Goal: Find specific page/section: Find specific page/section

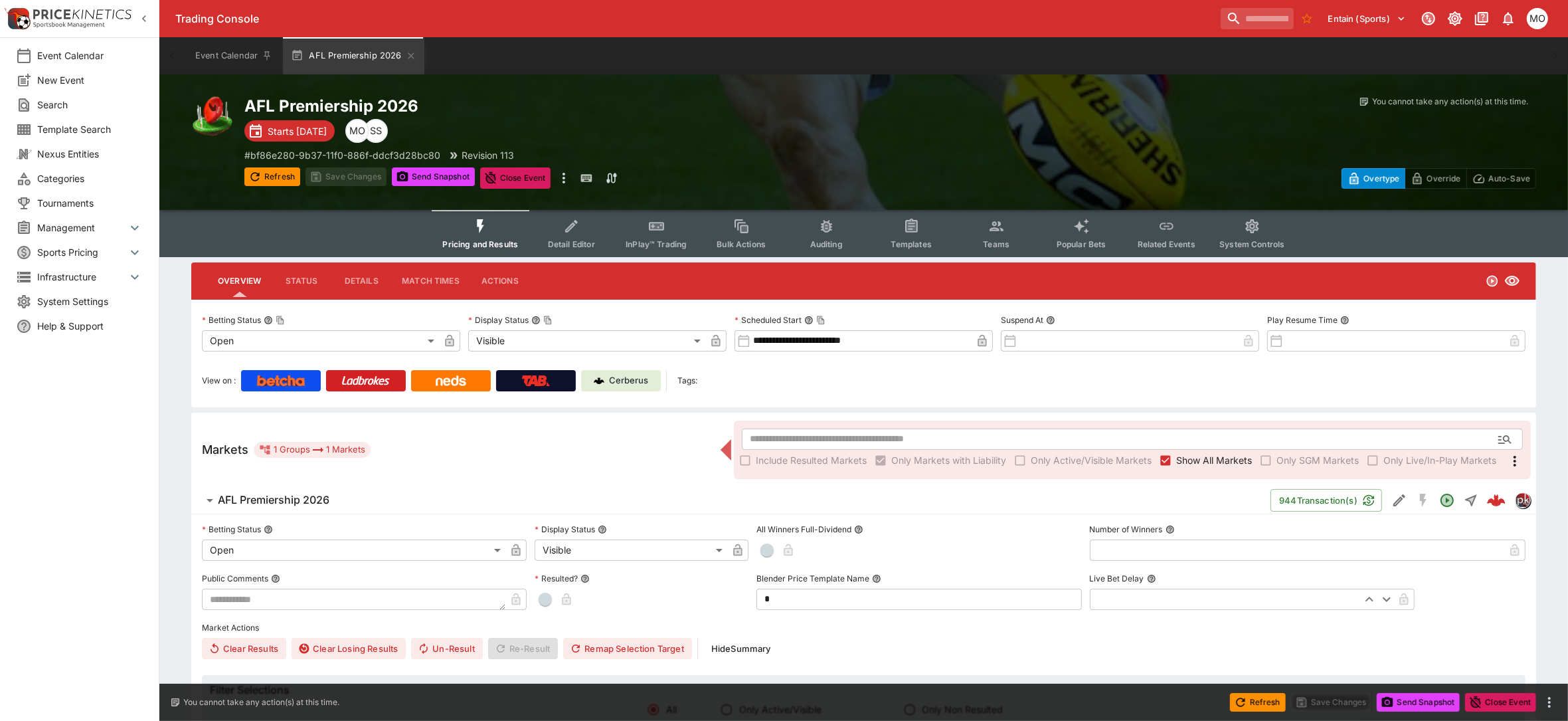
click at [887, 225] on button "Templates" at bounding box center [911, 233] width 85 height 47
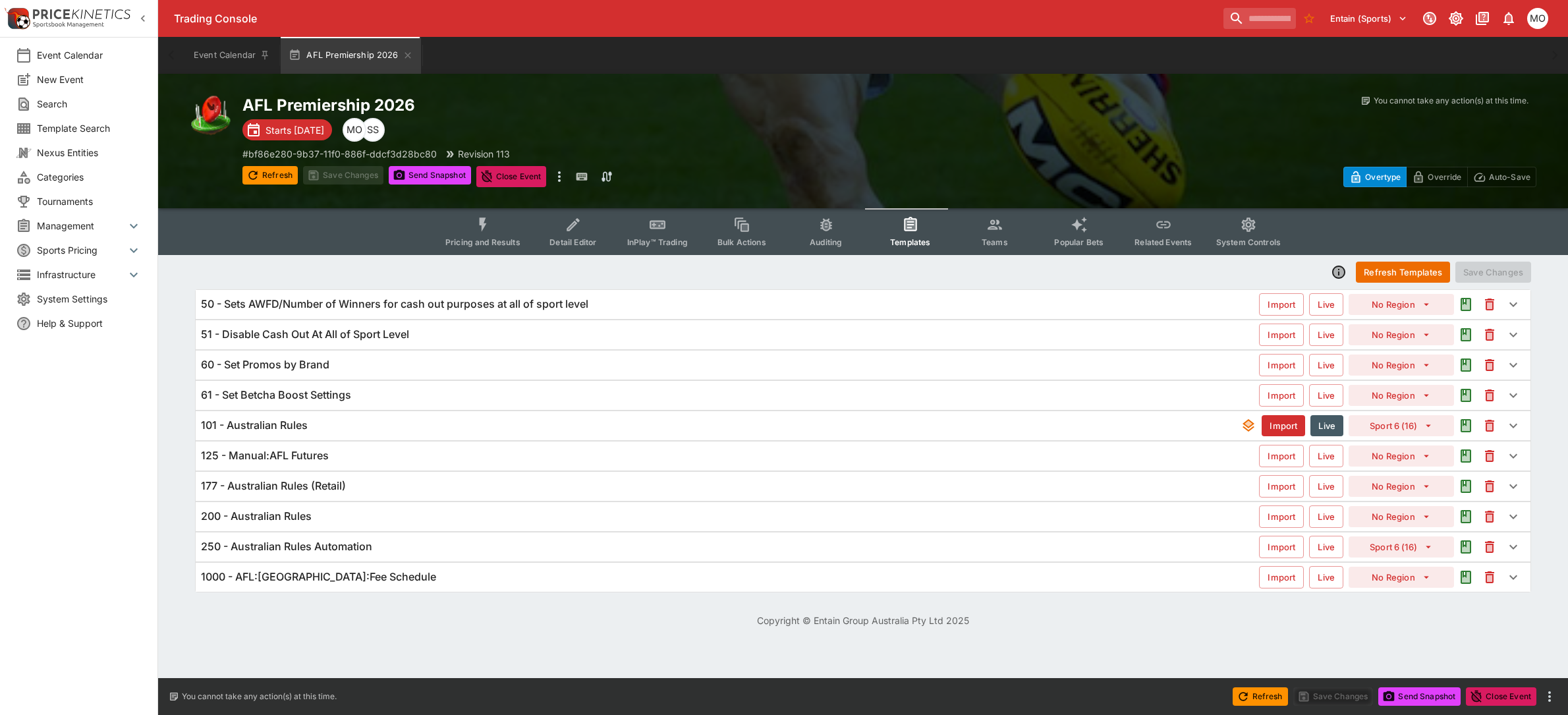
click at [327, 429] on div "101 - Australian Rules" at bounding box center [721, 425] width 1040 height 14
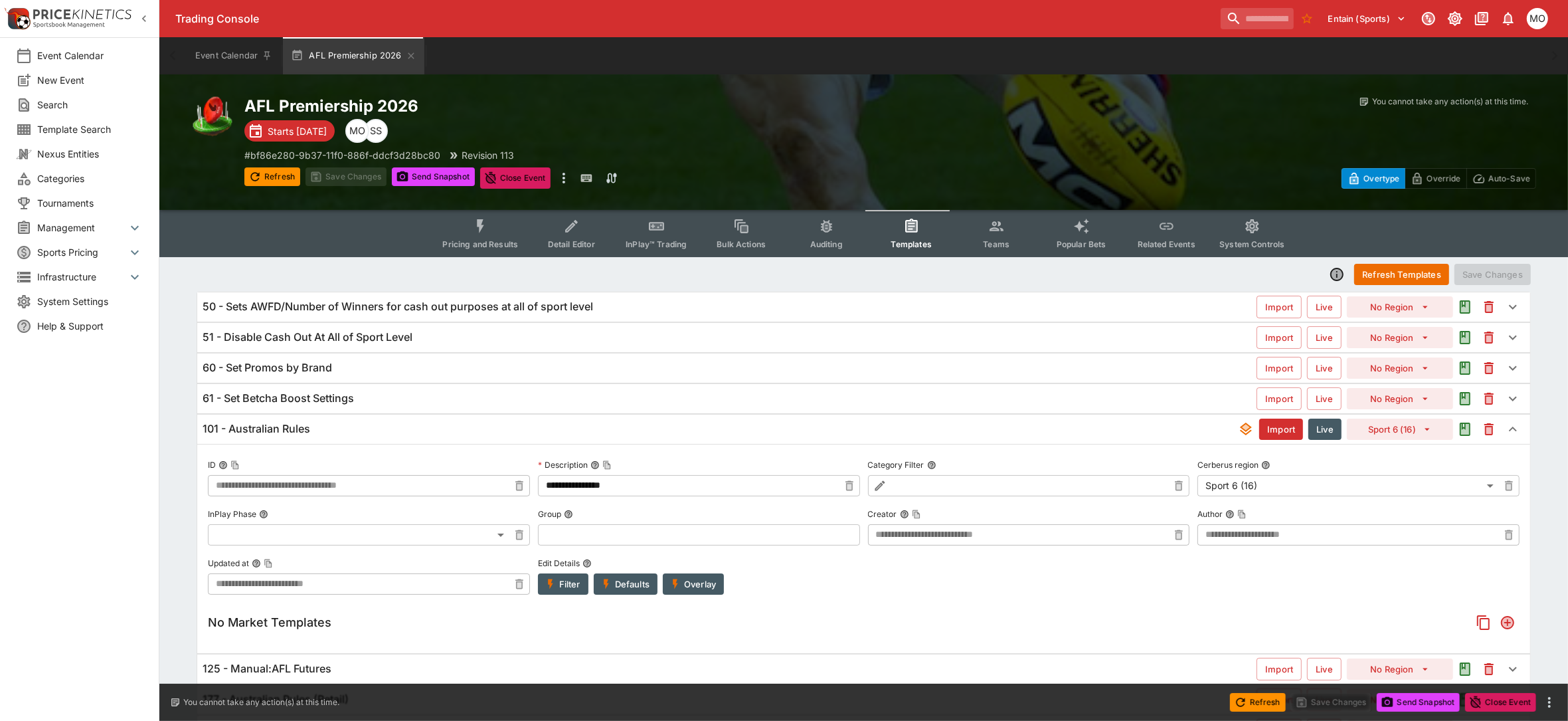
type input "**********"
click at [330, 433] on div "101 - Australian Rules" at bounding box center [720, 429] width 1035 height 14
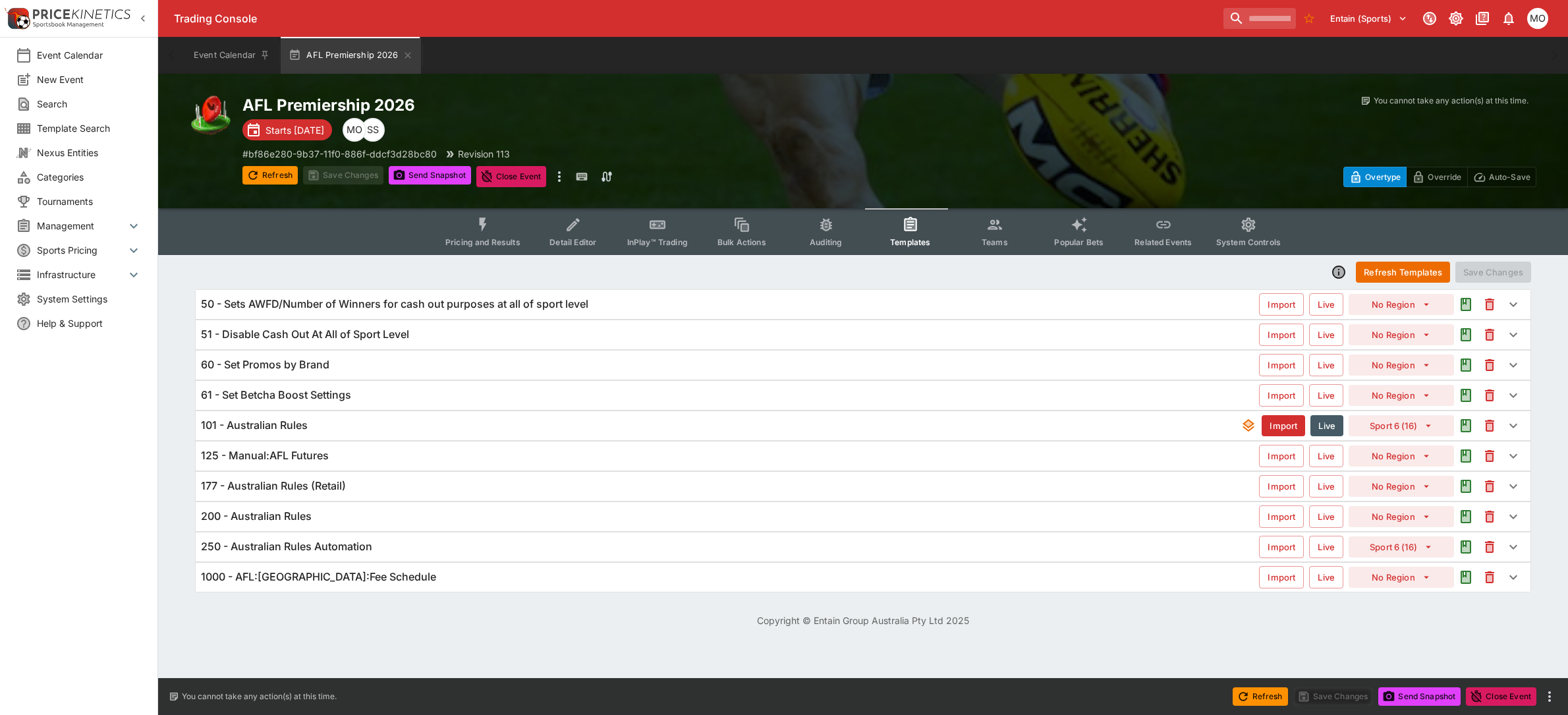
click at [326, 427] on div "101 - Australian Rules" at bounding box center [721, 425] width 1040 height 14
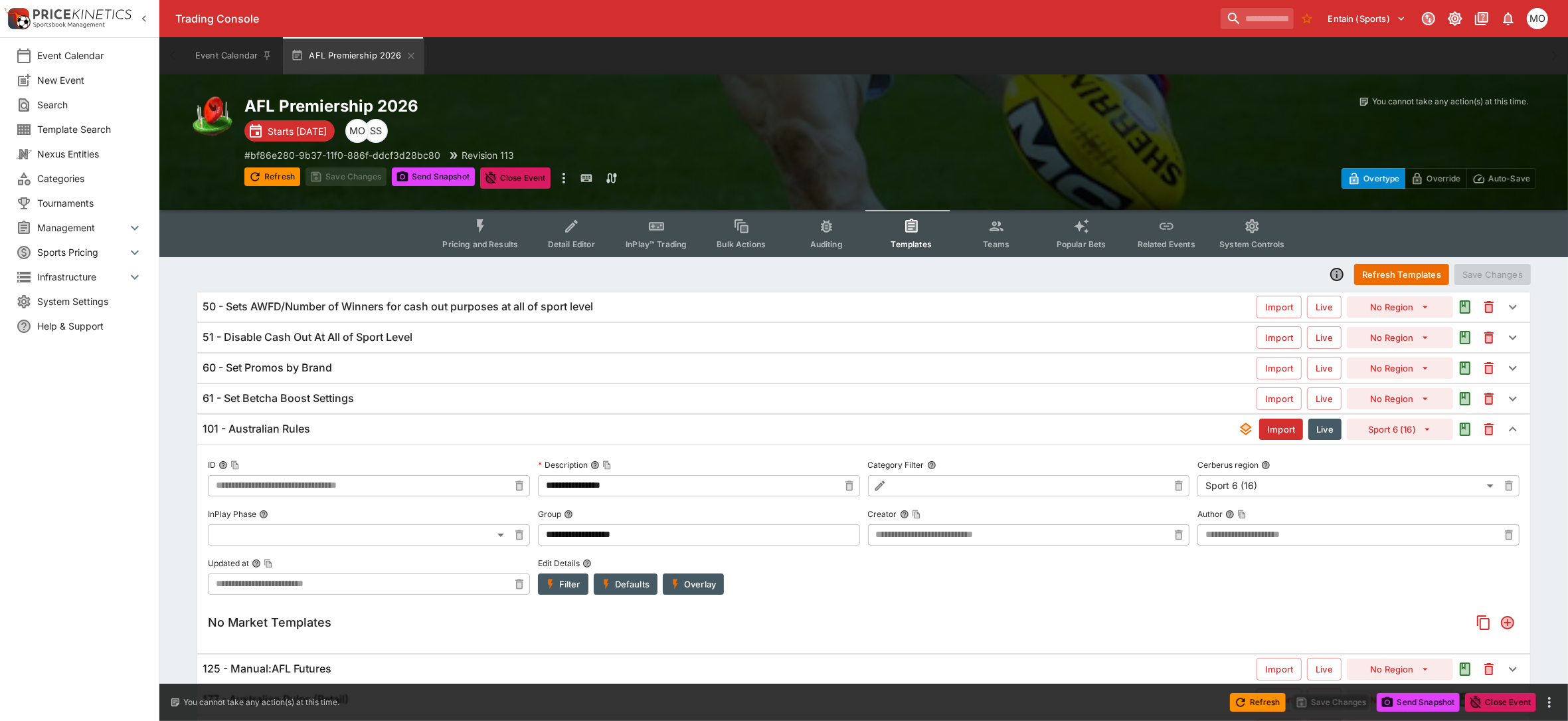
click at [475, 229] on button "Pricing and Results" at bounding box center [479, 233] width 97 height 47
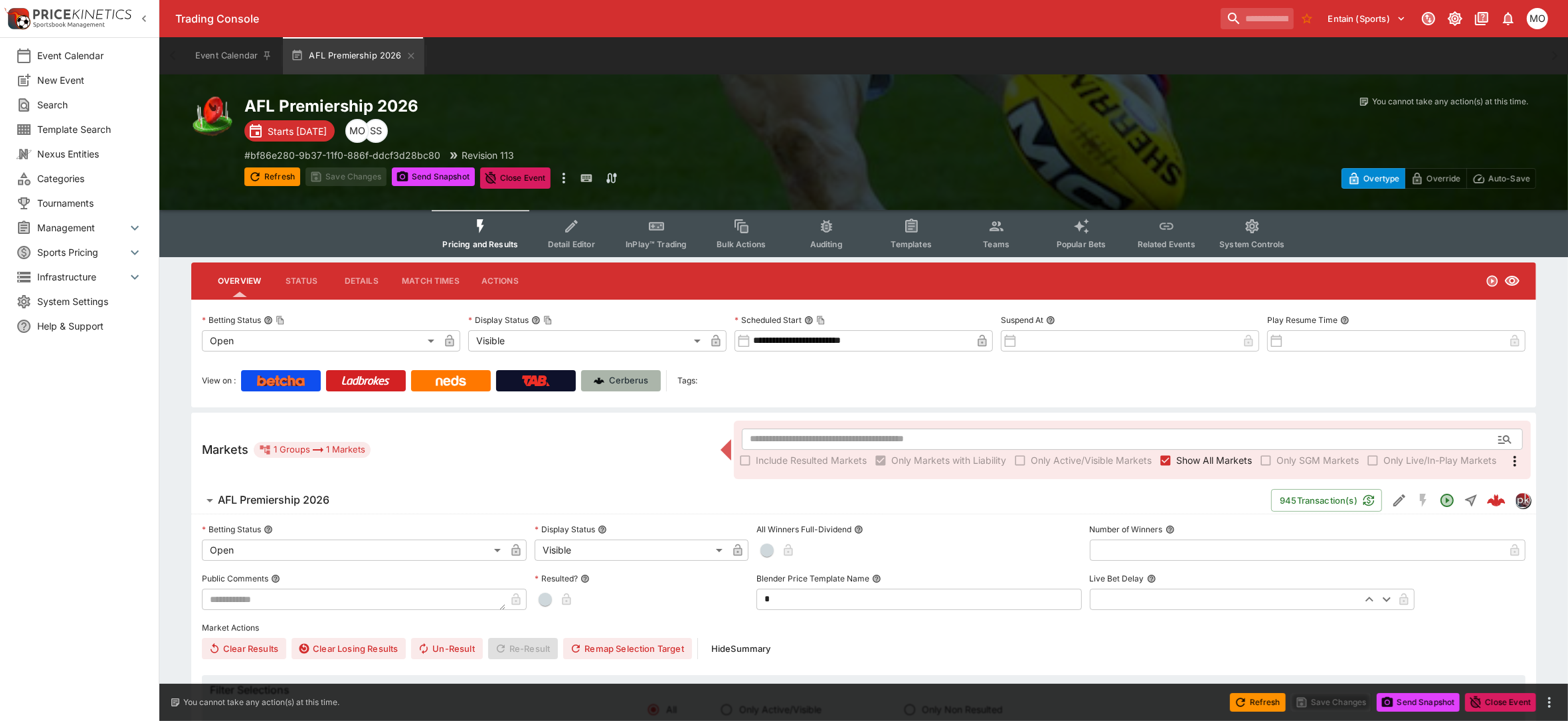
click at [621, 379] on p "Cerberus" at bounding box center [628, 381] width 39 height 13
drag, startPoint x: 98, startPoint y: 584, endPoint x: 107, endPoint y: 579, distance: 10.3
click at [98, 584] on div "Event Calendar New Event Search Template Search Nexus Entities Categories Tourn…" at bounding box center [80, 360] width 159 height 721
click at [913, 230] on icon "Event type filters" at bounding box center [911, 227] width 10 height 10
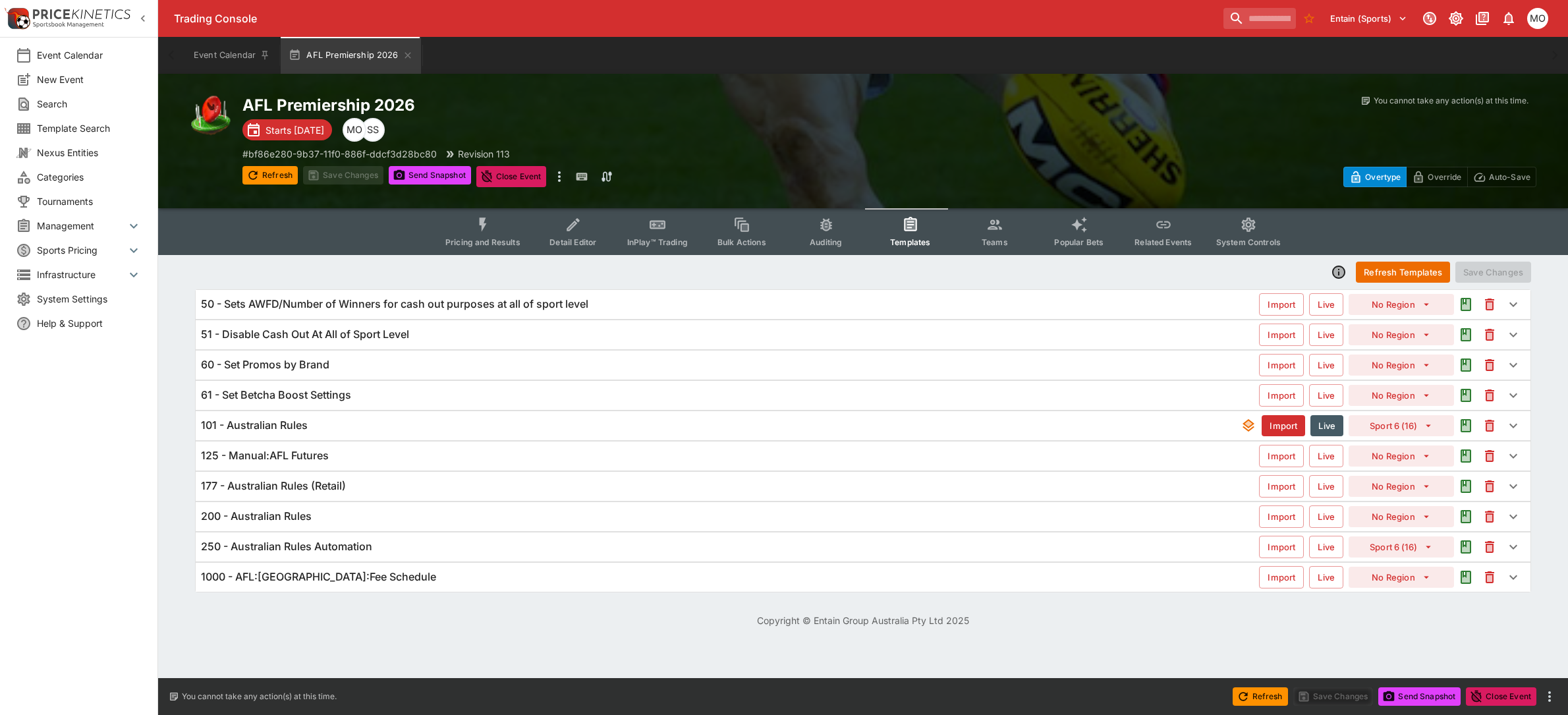
click at [60, 173] on span "Categories" at bounding box center [90, 176] width 105 height 14
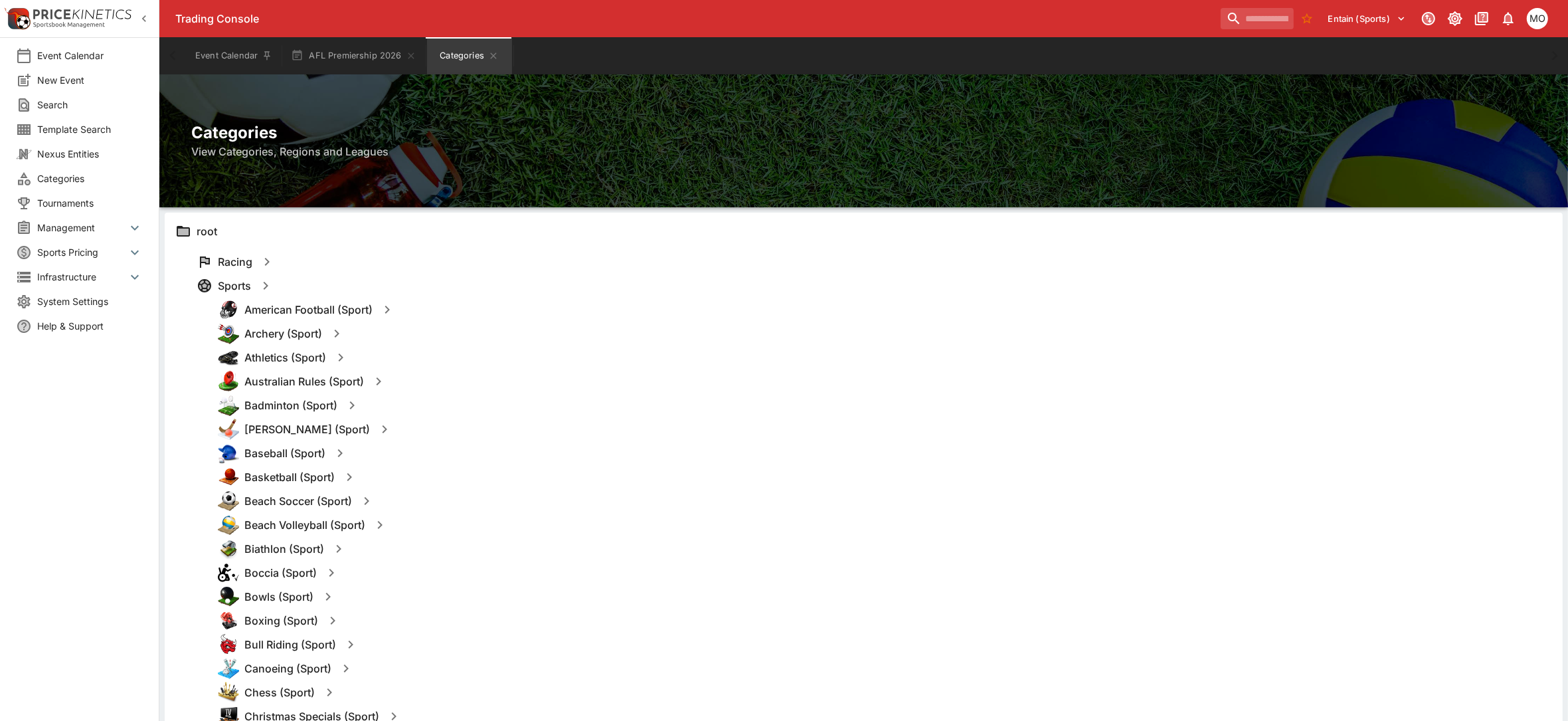
click at [373, 379] on icon "button" at bounding box center [379, 381] width 16 height 16
click at [505, 380] on button "Templates" at bounding box center [507, 382] width 60 height 21
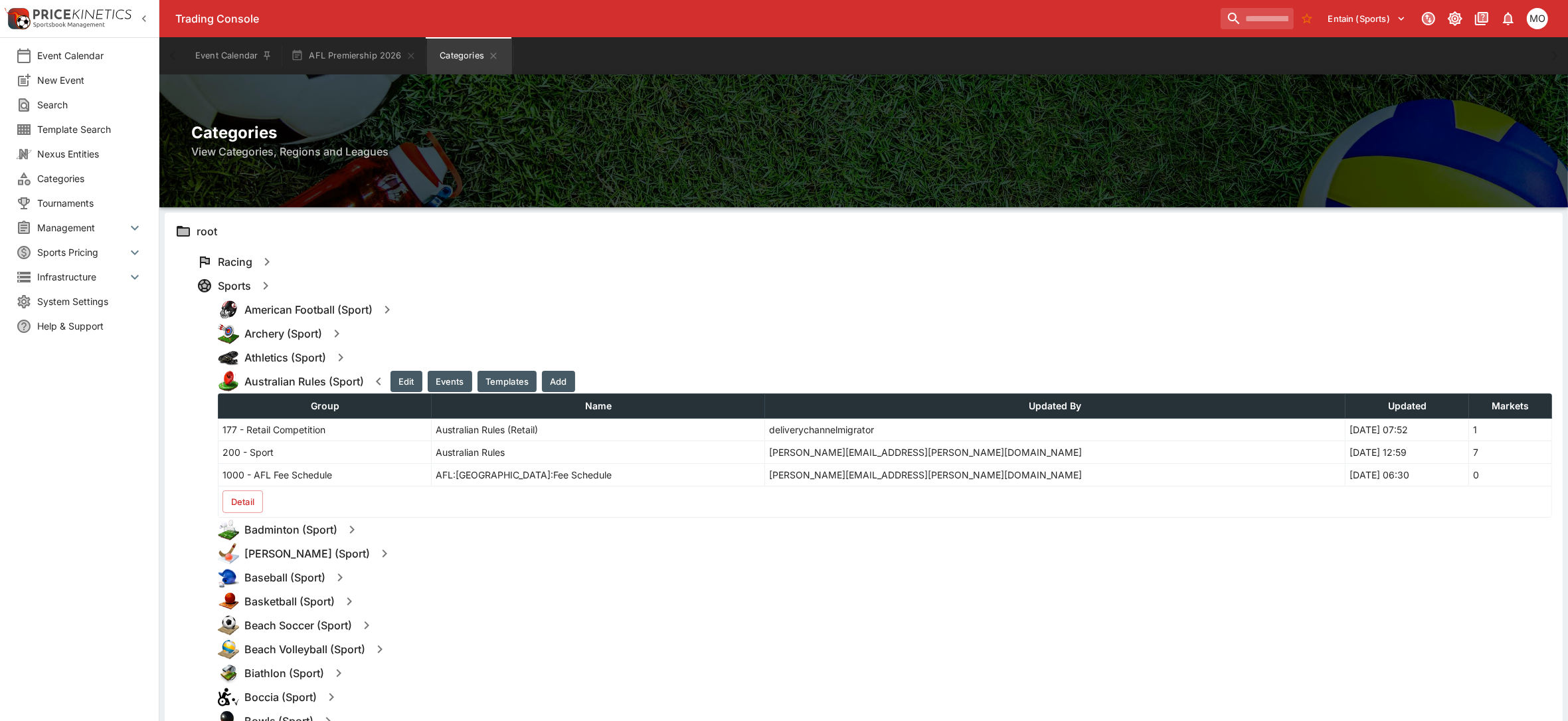
click at [250, 500] on button "Detail" at bounding box center [243, 501] width 40 height 22
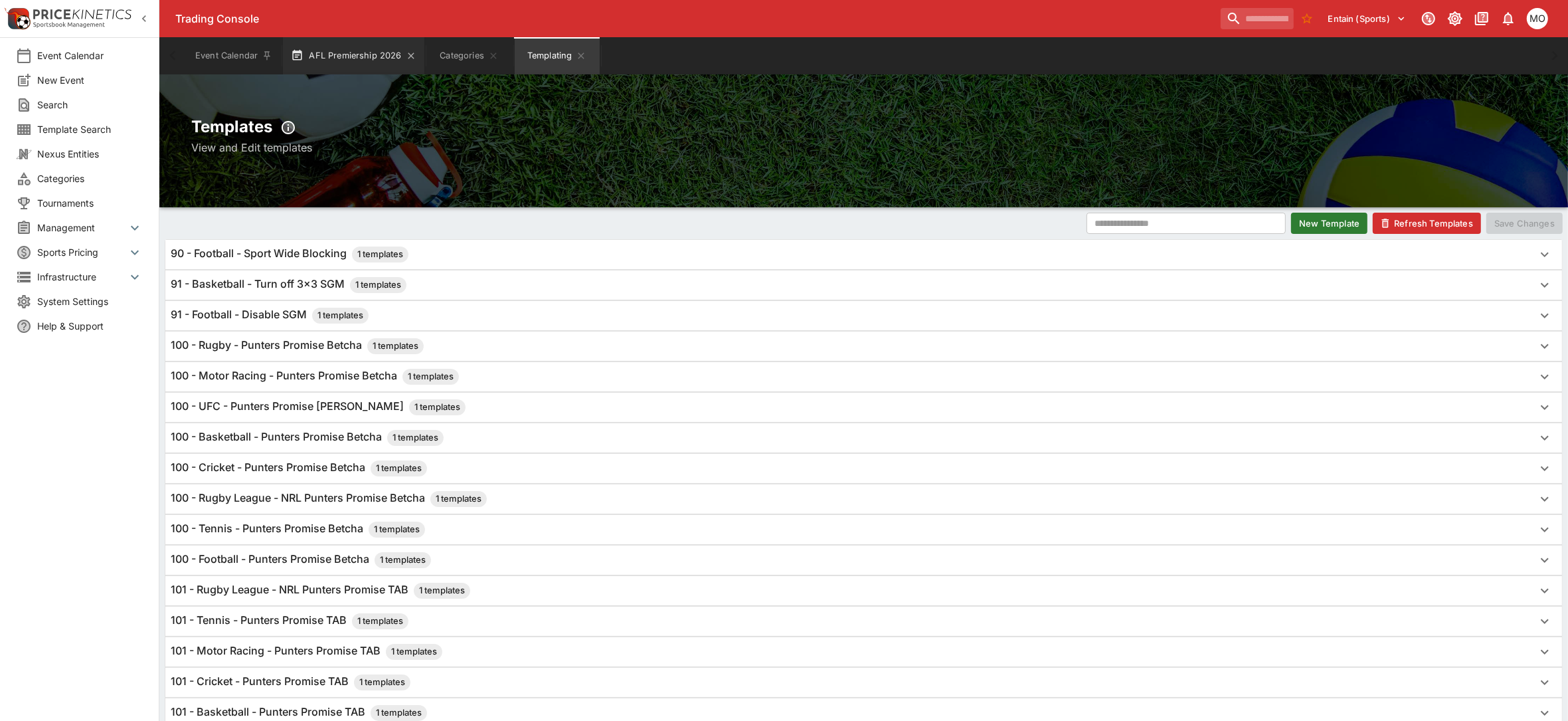
click at [354, 60] on button "AFL Premiership 2026" at bounding box center [353, 56] width 141 height 37
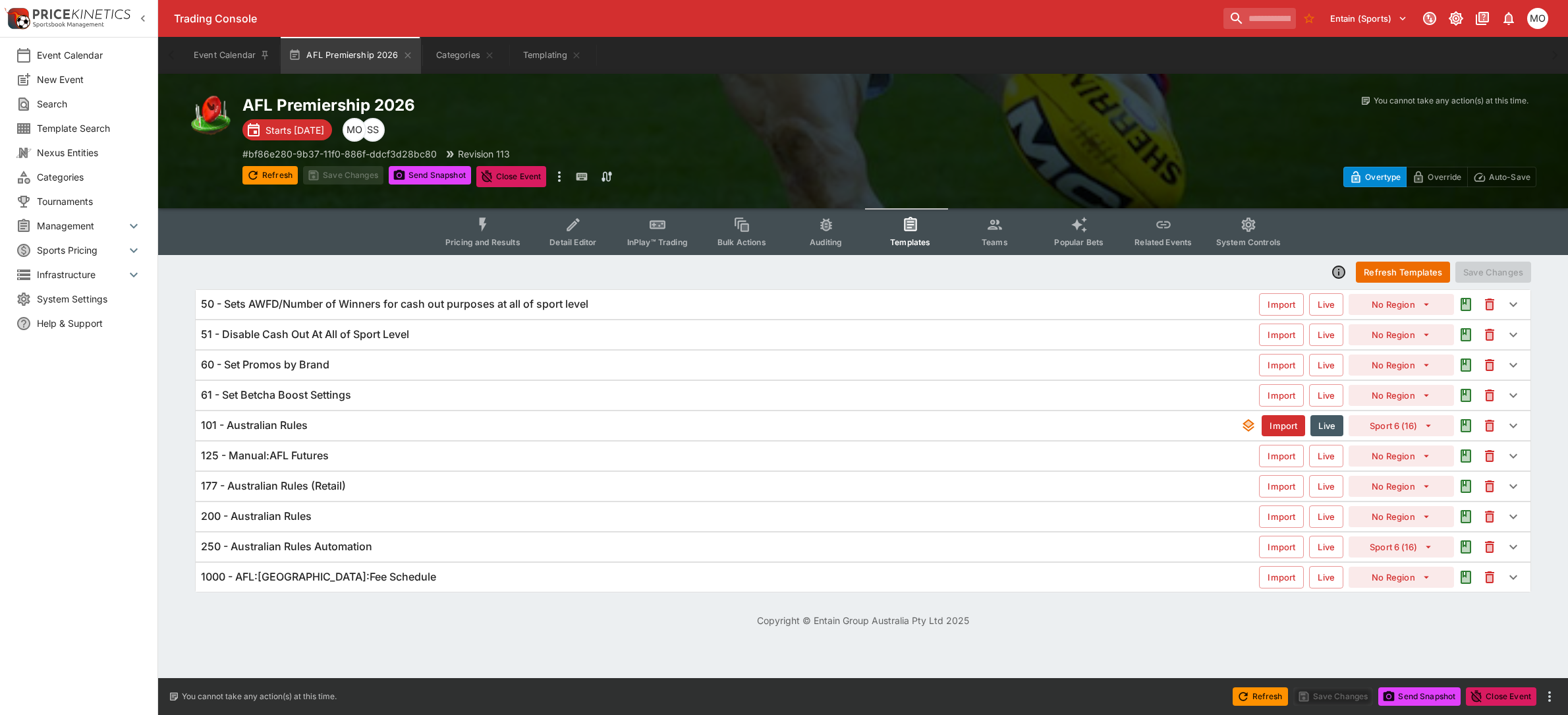
click at [476, 453] on div "125 - Manual:AFL Futures" at bounding box center [730, 456] width 1058 height 14
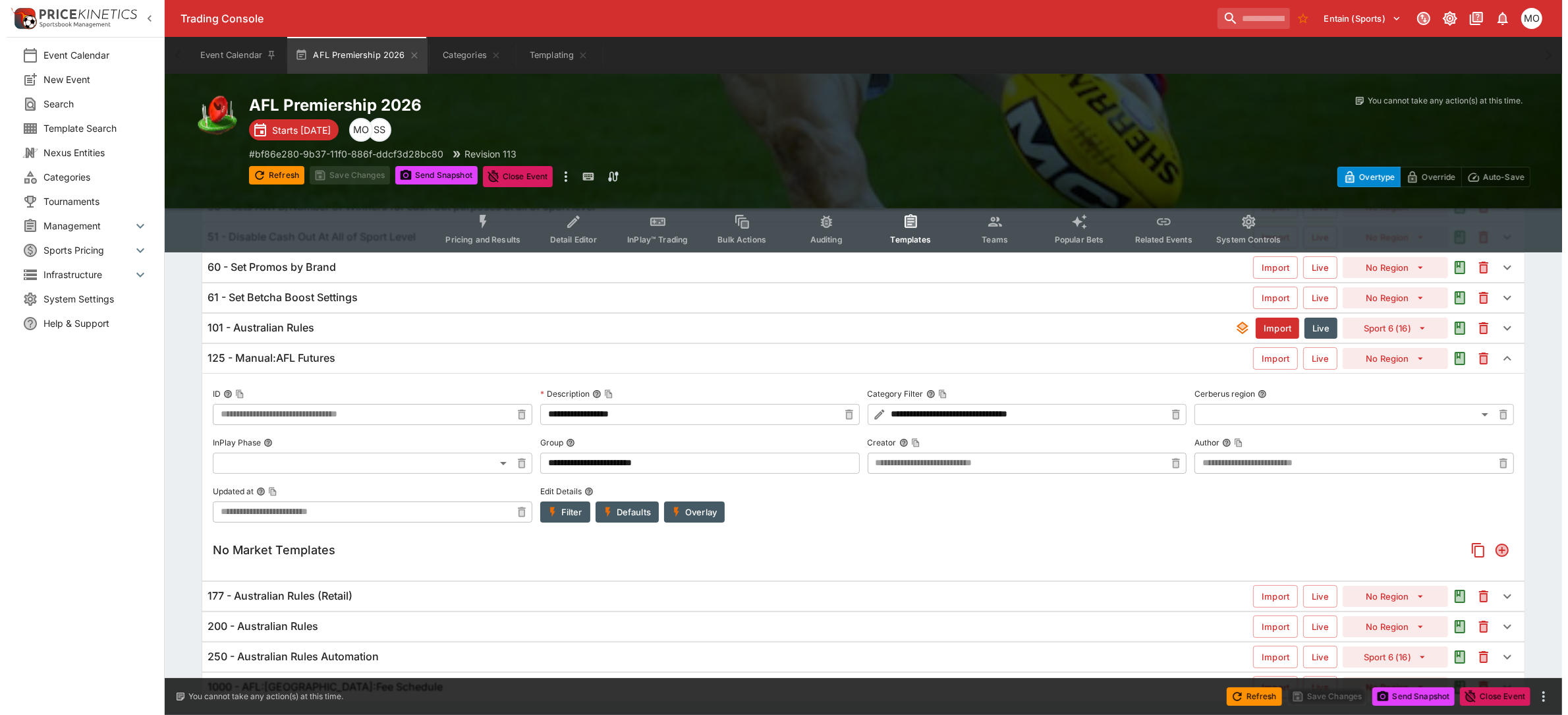
scroll to position [137, 0]
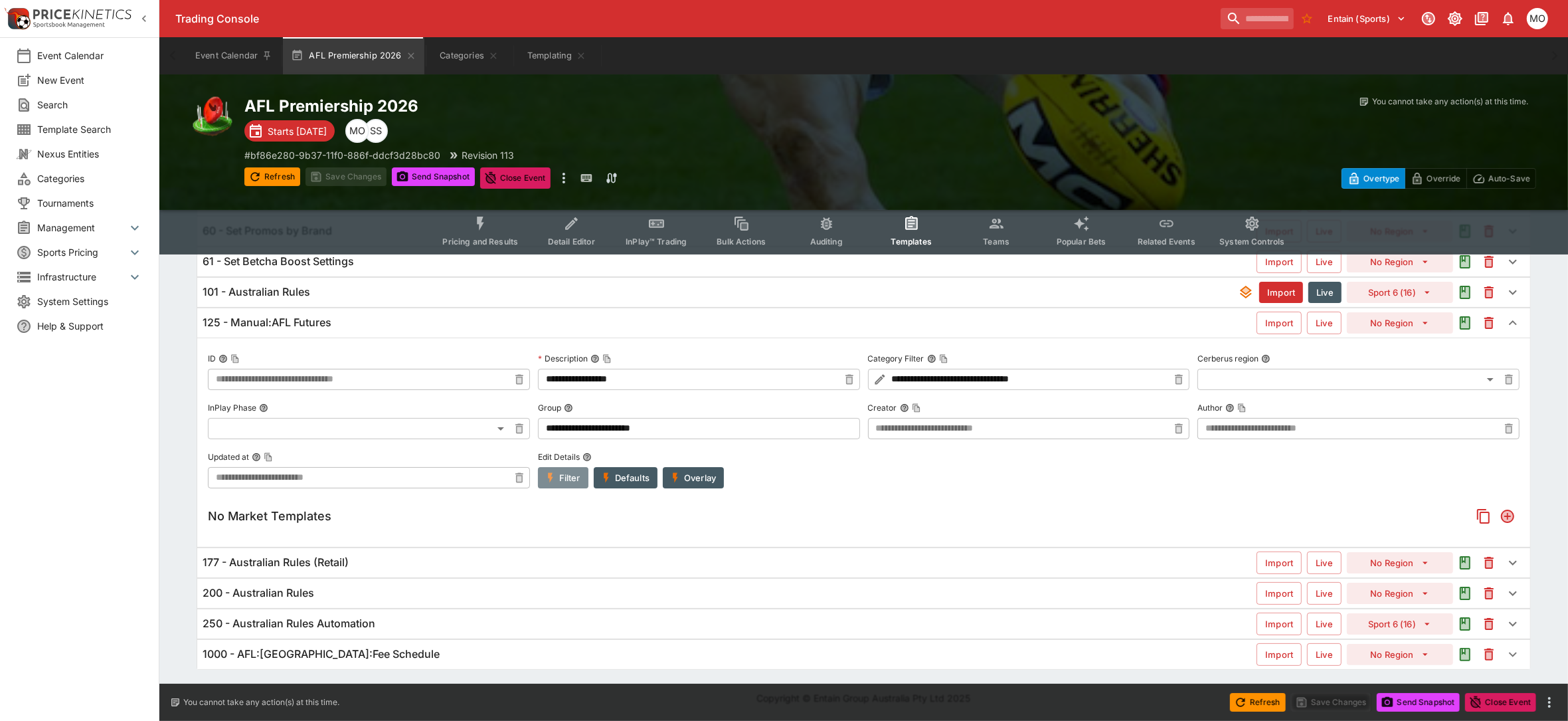
click at [582, 475] on button "Filter" at bounding box center [563, 478] width 51 height 21
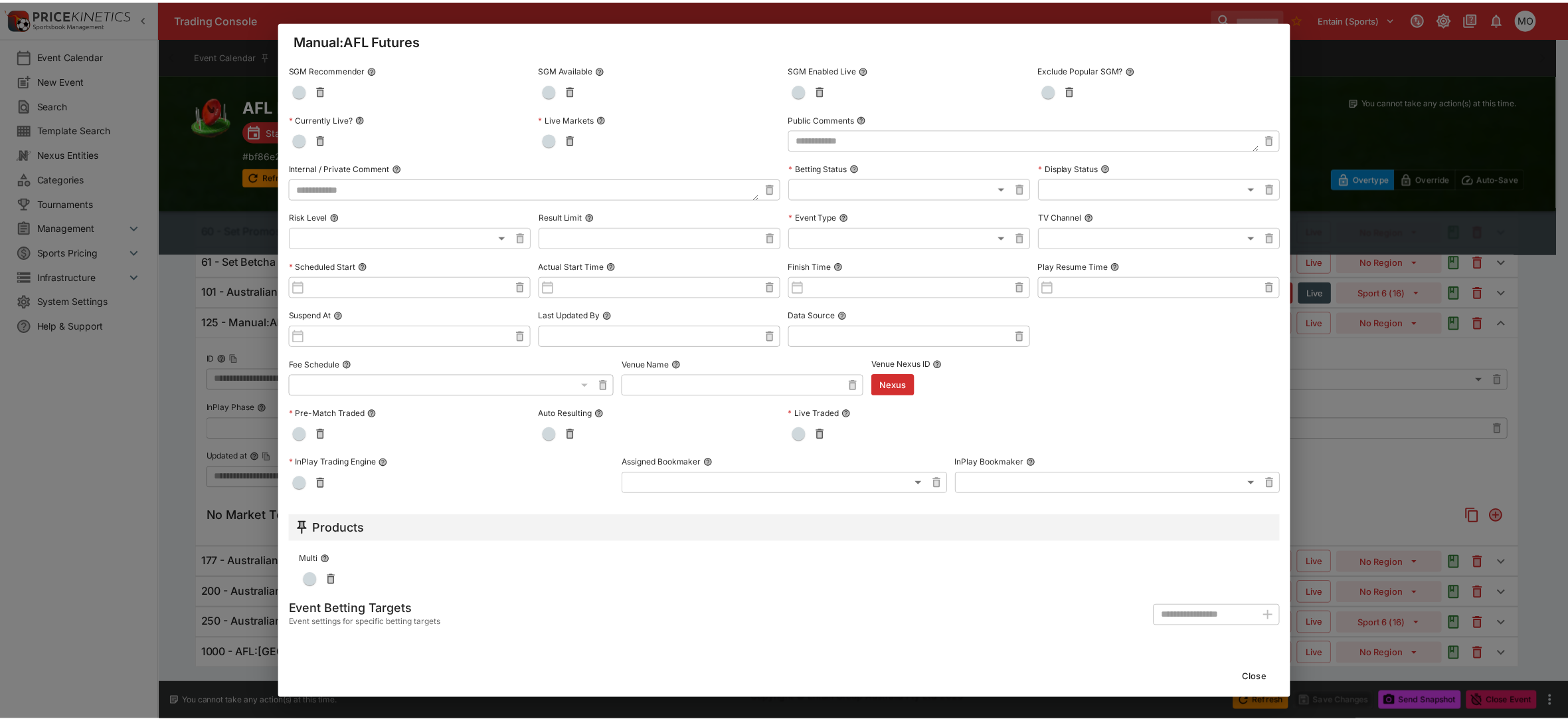
scroll to position [0, 0]
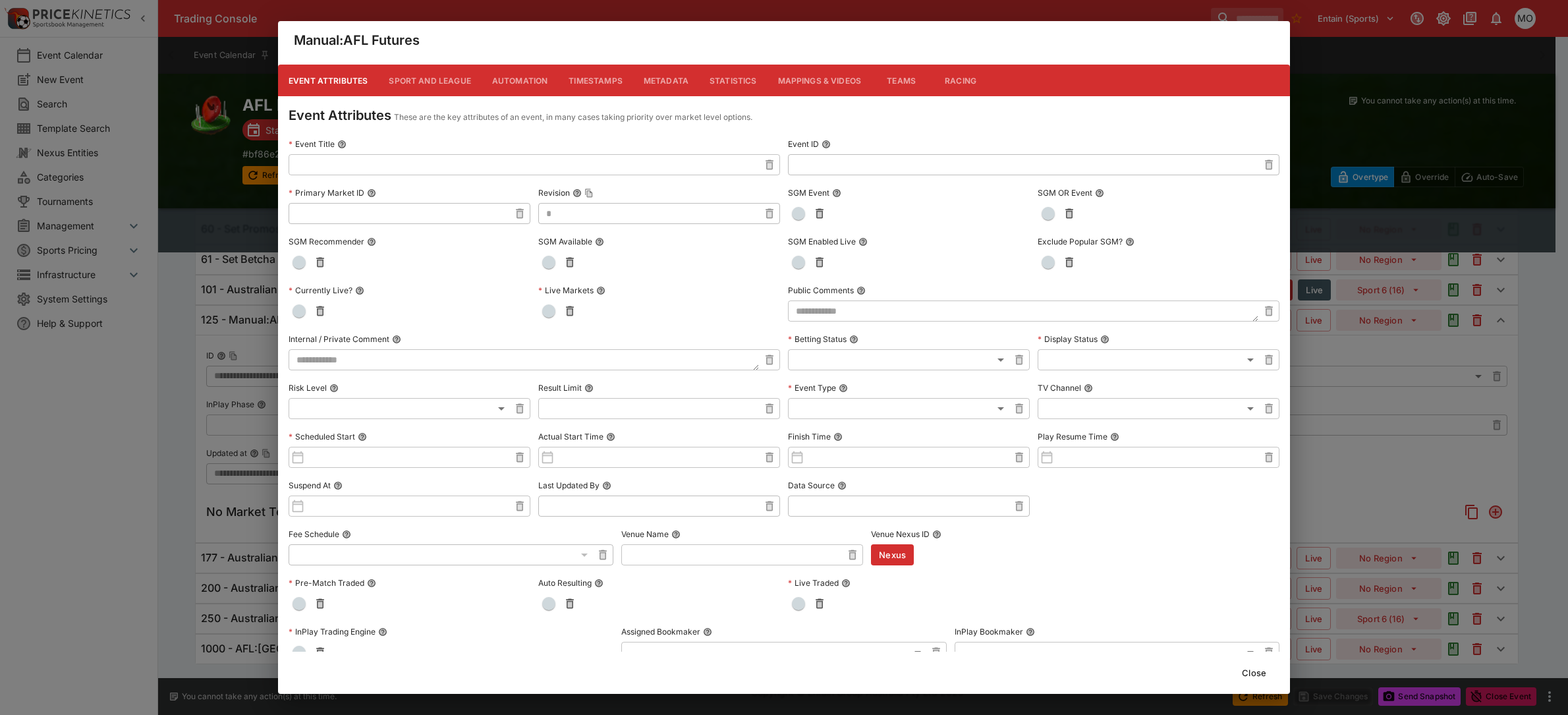
click at [668, 79] on button "Metadata" at bounding box center [665, 80] width 66 height 31
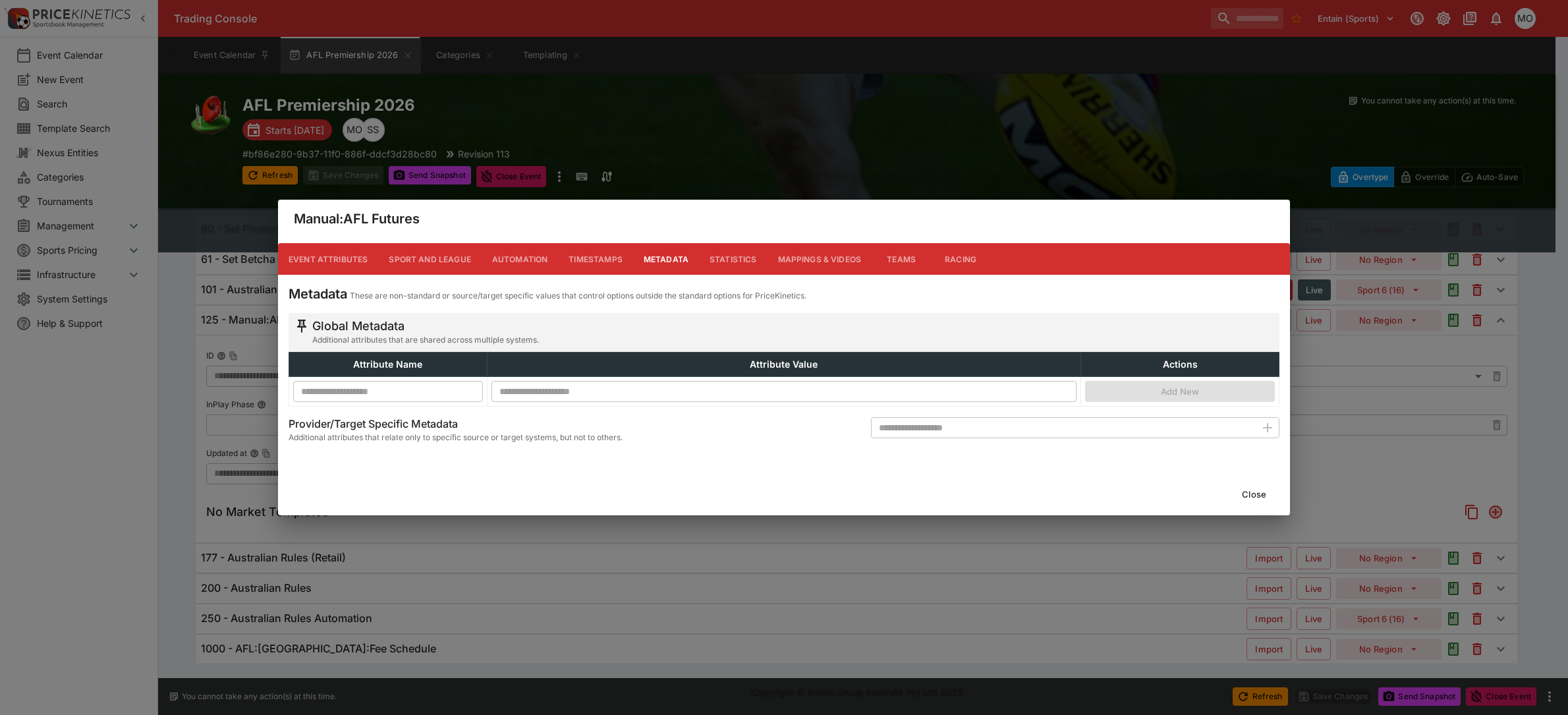
click at [1250, 490] on button "Close" at bounding box center [1253, 494] width 40 height 21
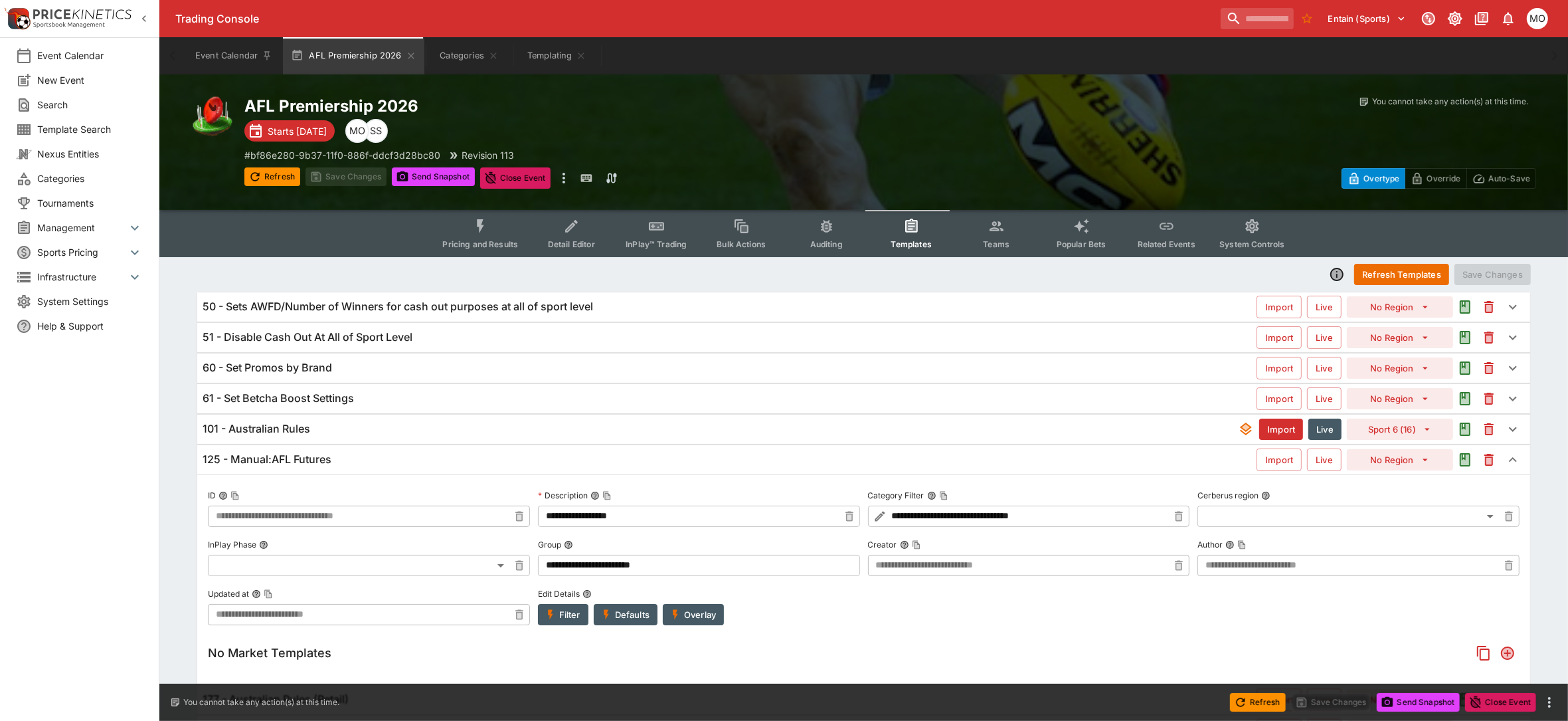
click at [369, 423] on div "101 - Australian Rules" at bounding box center [720, 429] width 1035 height 14
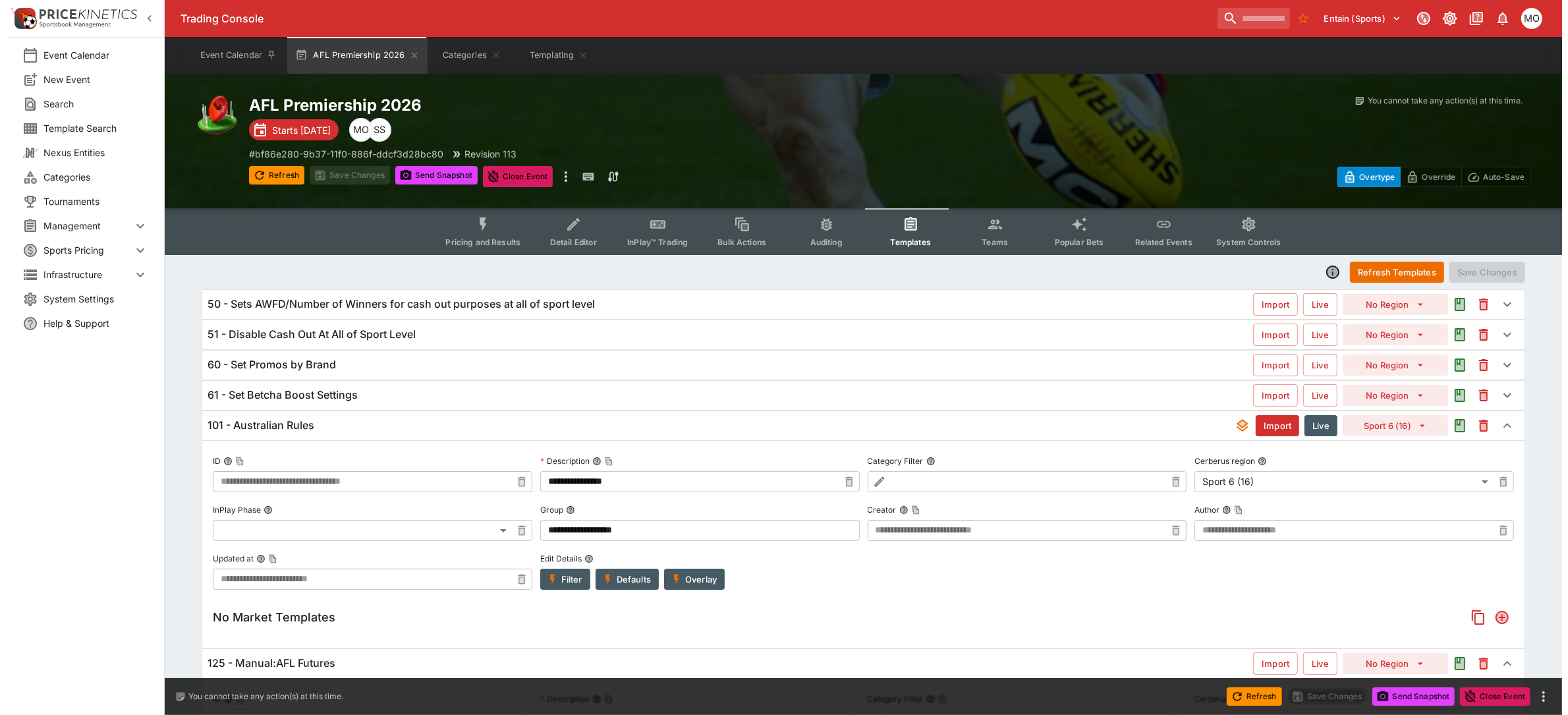
scroll to position [165, 0]
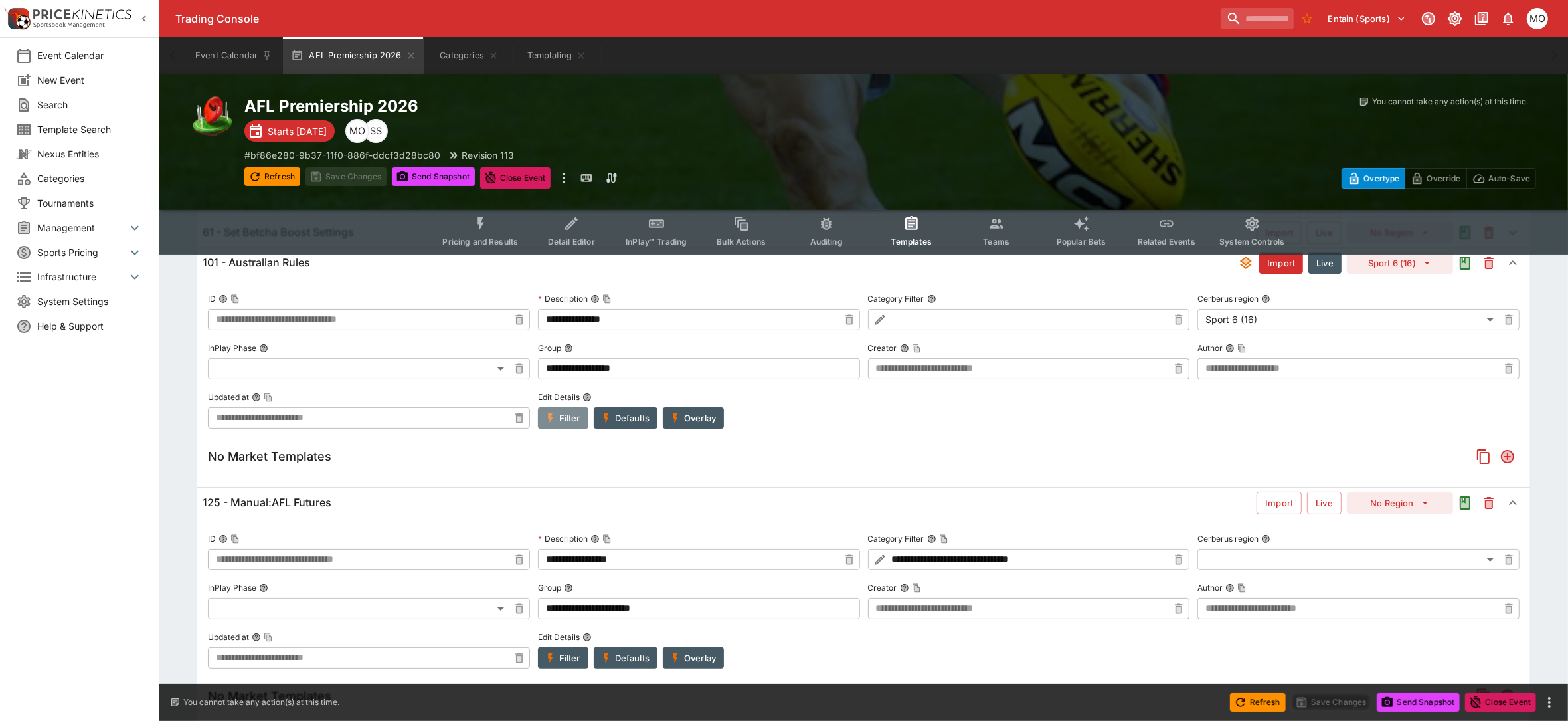
click at [568, 410] on button "Filter" at bounding box center [563, 418] width 51 height 21
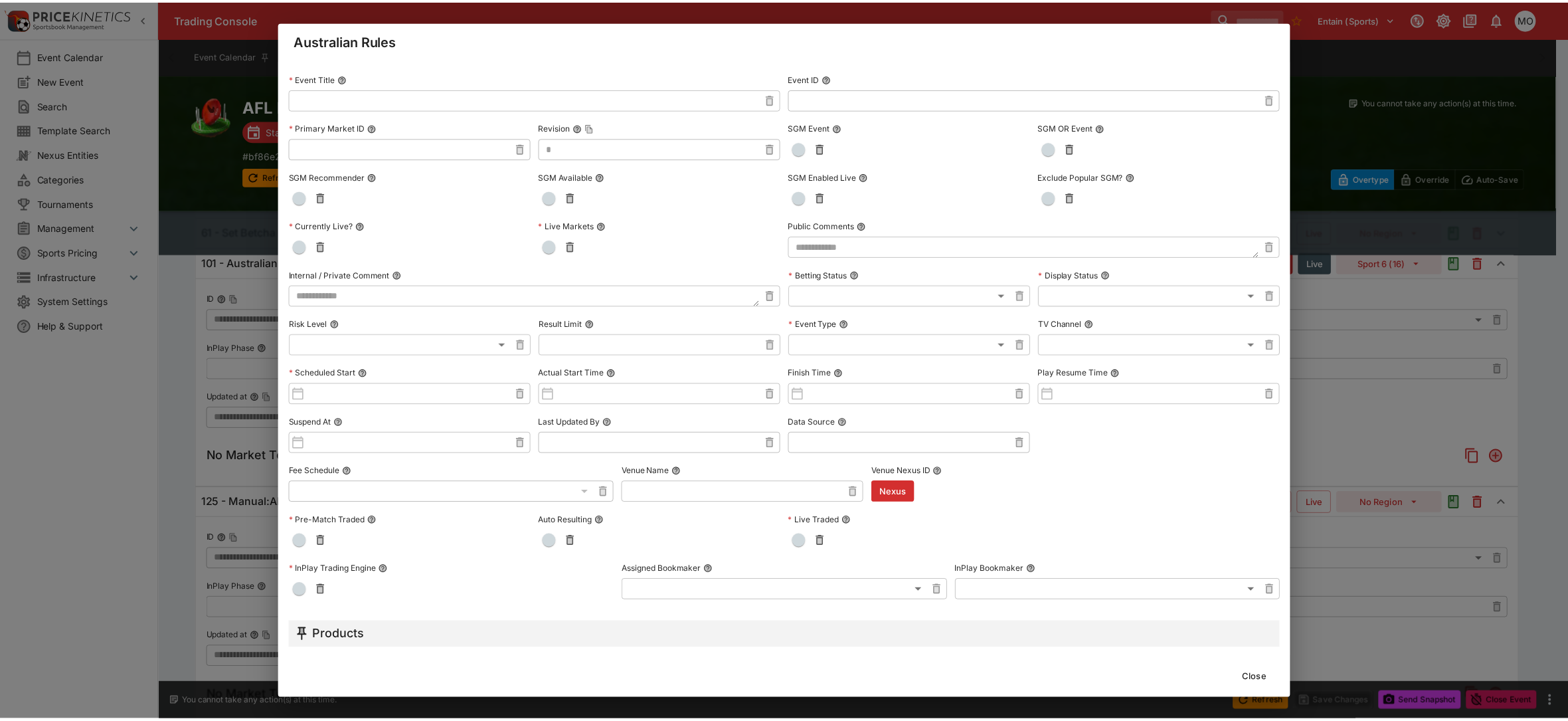
scroll to position [0, 0]
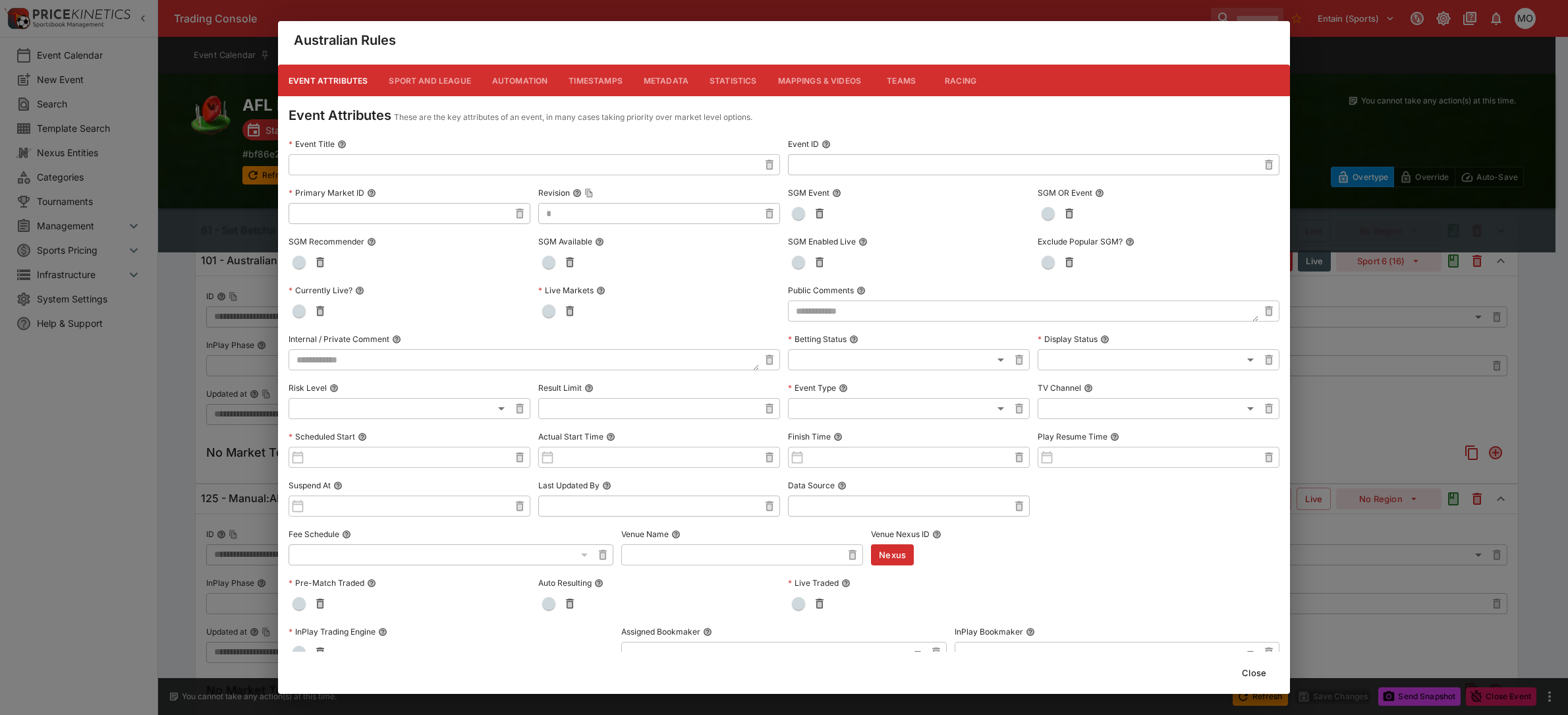
click at [1259, 670] on button "Close" at bounding box center [1253, 673] width 40 height 21
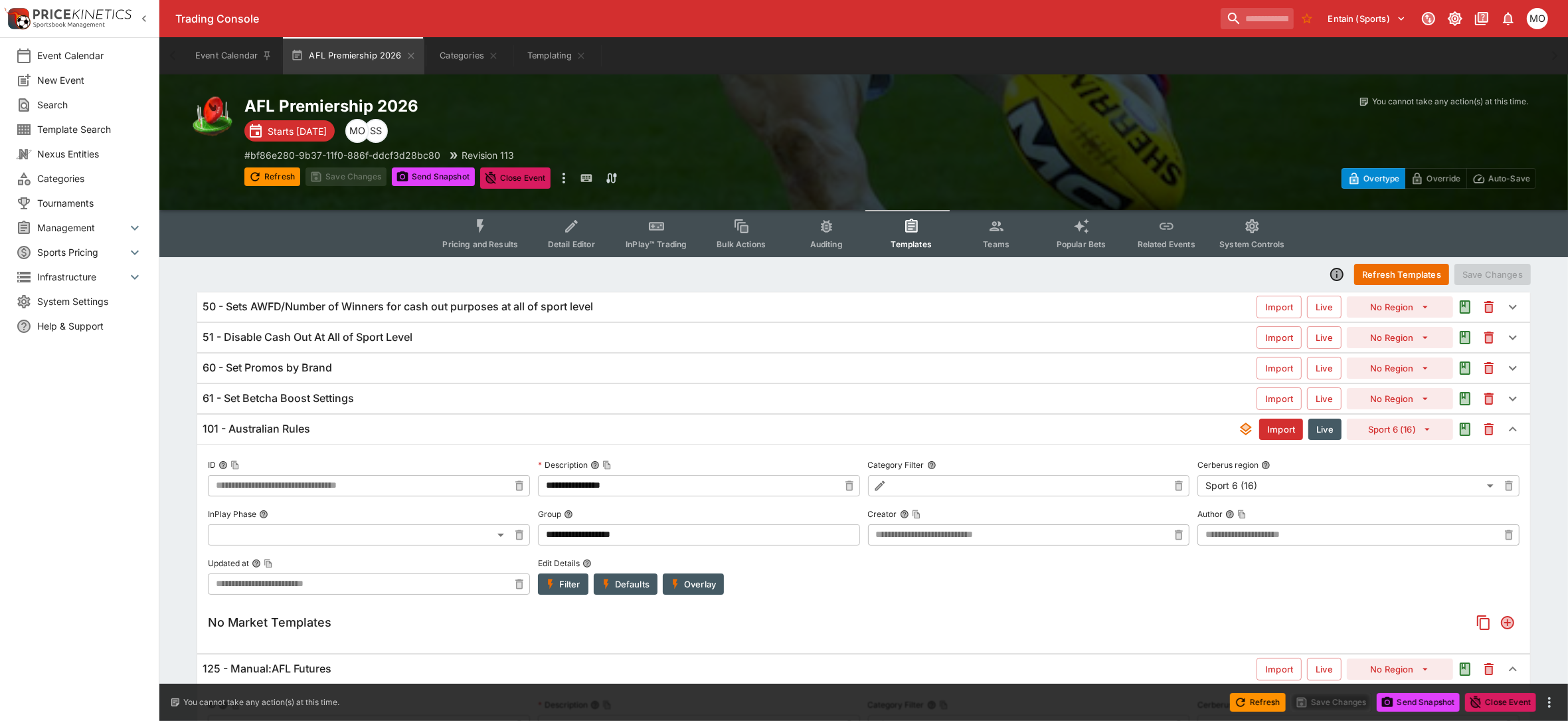
click at [573, 239] on span "Detail Editor" at bounding box center [571, 244] width 47 height 10
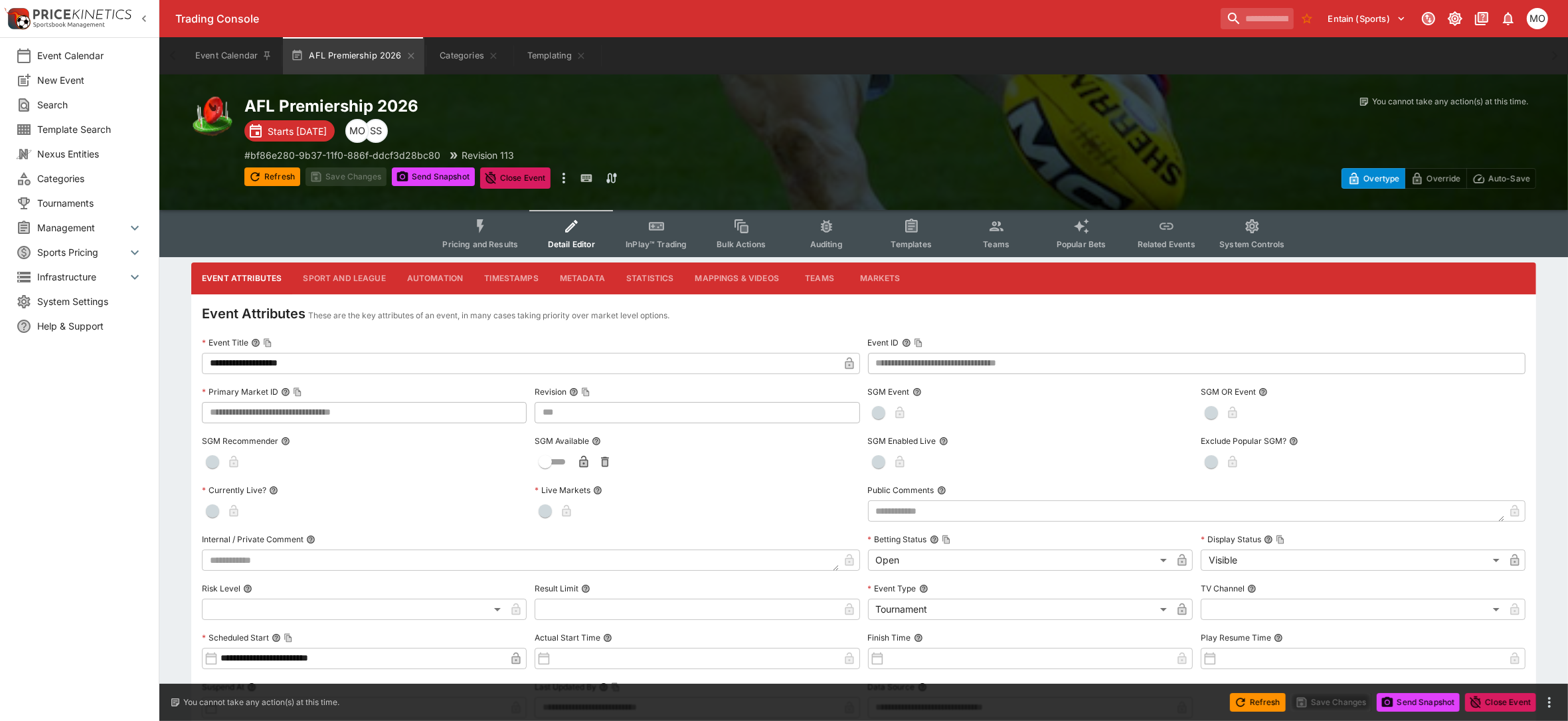
click at [573, 276] on button "Metadata" at bounding box center [582, 278] width 66 height 32
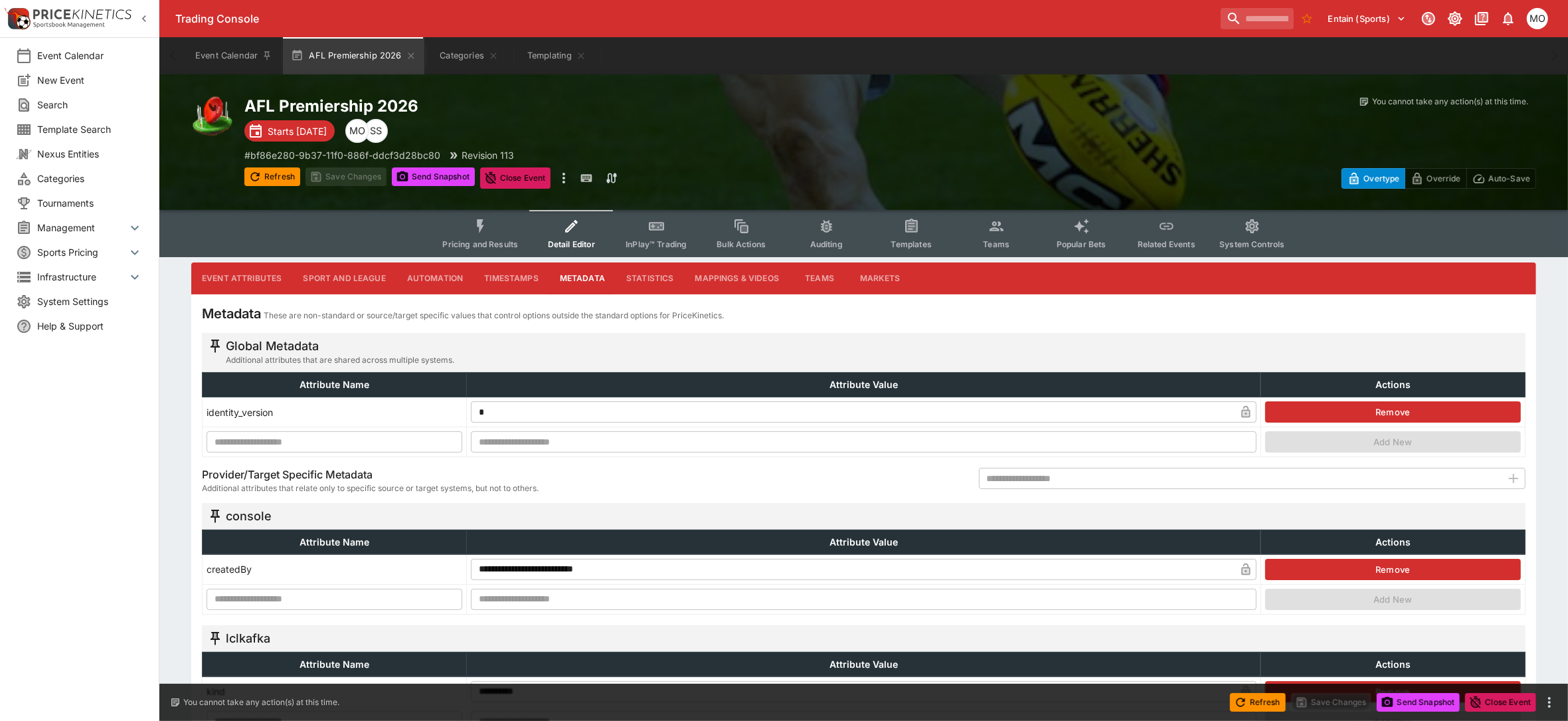
click at [923, 231] on button "Templates" at bounding box center [911, 233] width 85 height 47
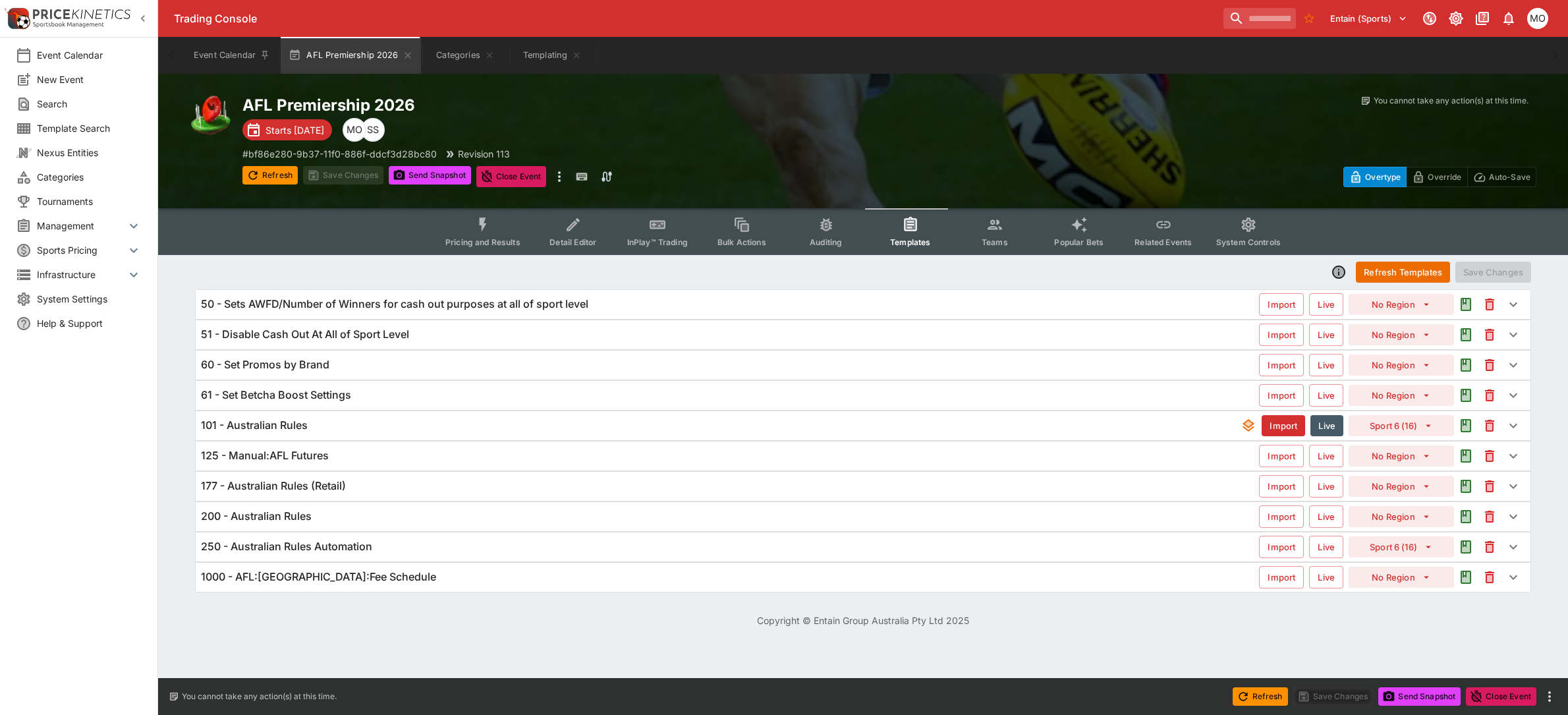
click at [91, 511] on div "Event Calendar New Event Search Template Search Nexus Entities Categories Tourn…" at bounding box center [79, 358] width 158 height 715
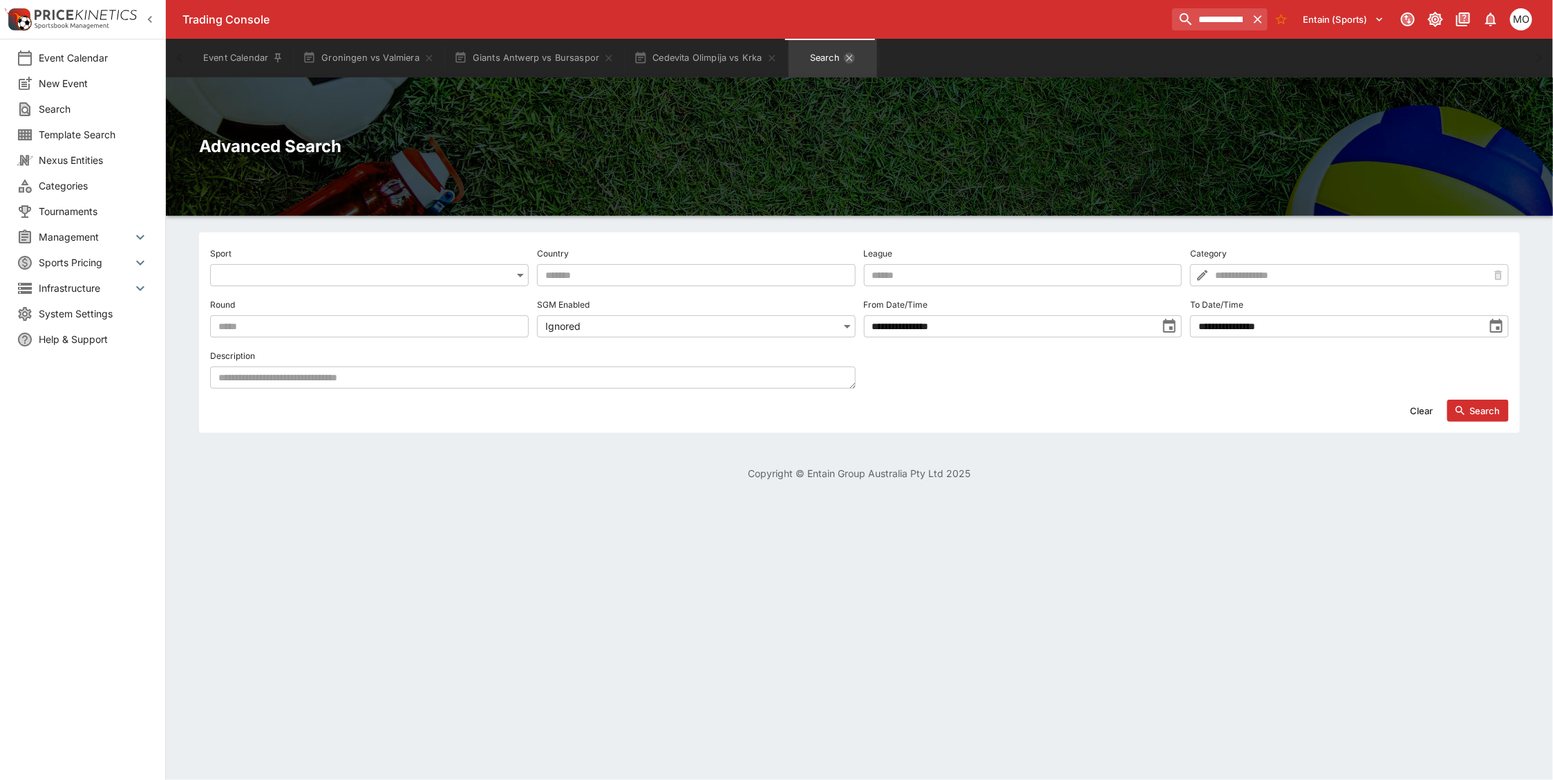
click at [850, 60] on icon "Search" at bounding box center [849, 58] width 6 height 6
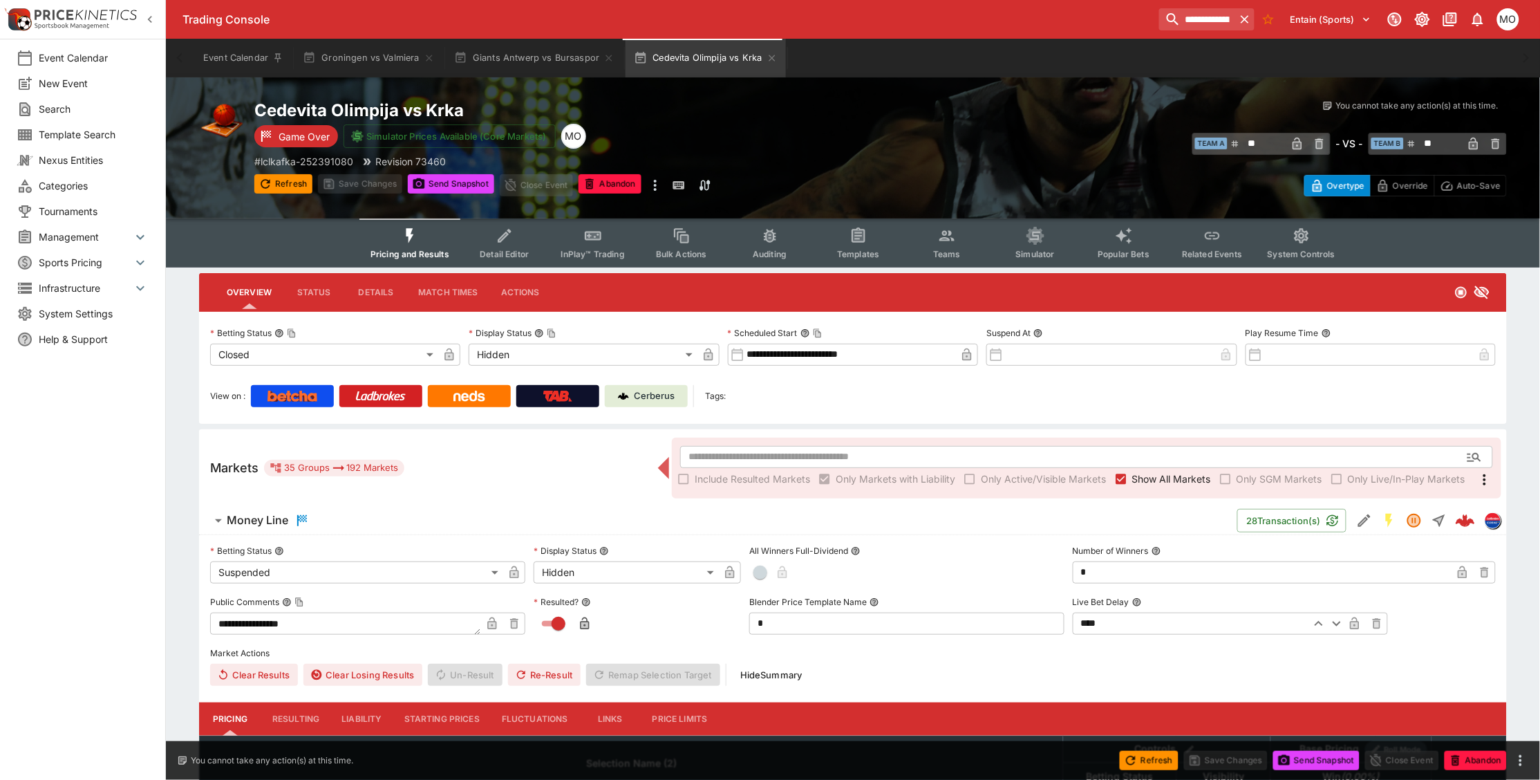
click at [82, 177] on li "Categories" at bounding box center [82, 186] width 165 height 26
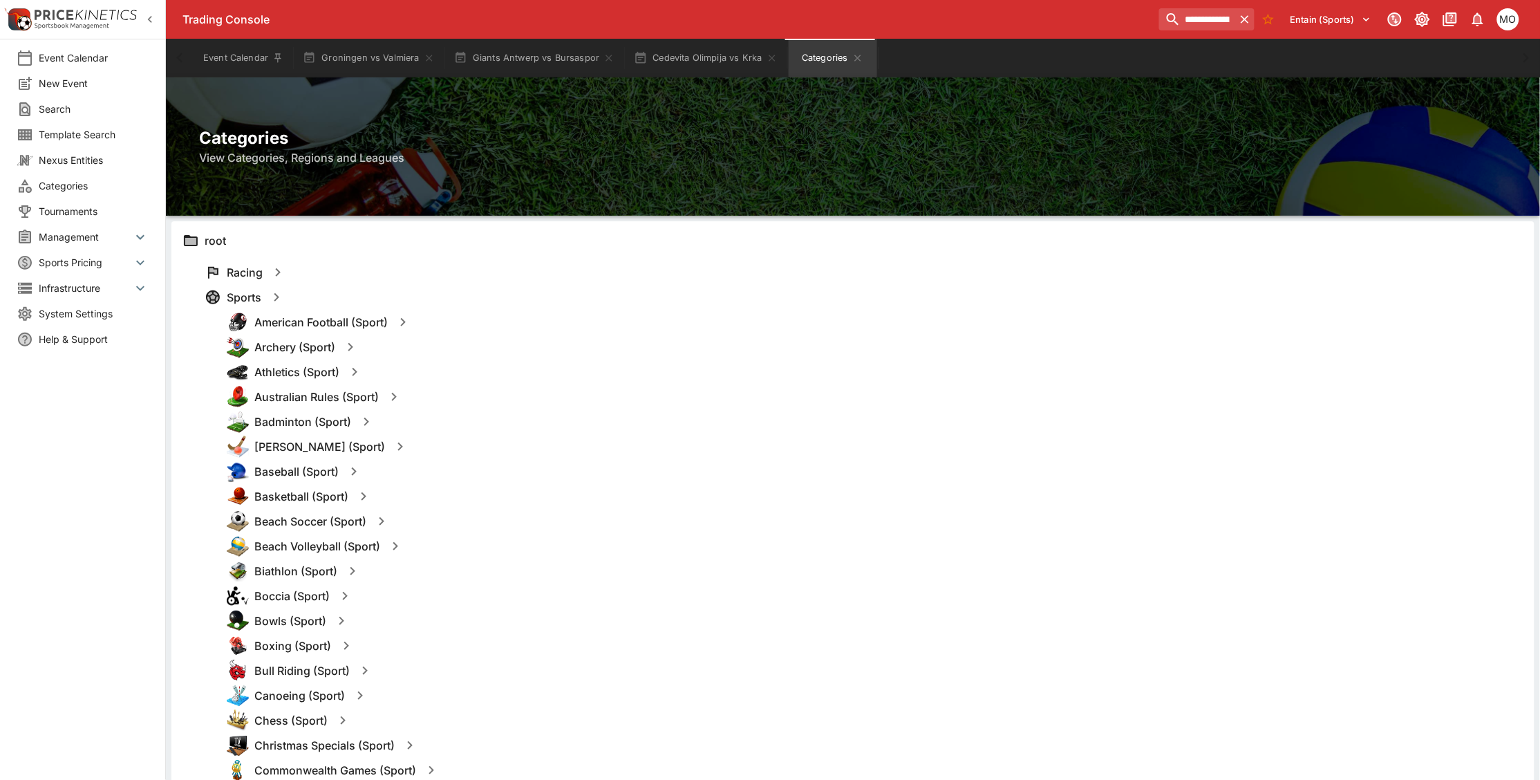
click at [394, 401] on icon "button" at bounding box center [394, 396] width 17 height 17
click at [529, 399] on button "Templates" at bounding box center [528, 397] width 62 height 22
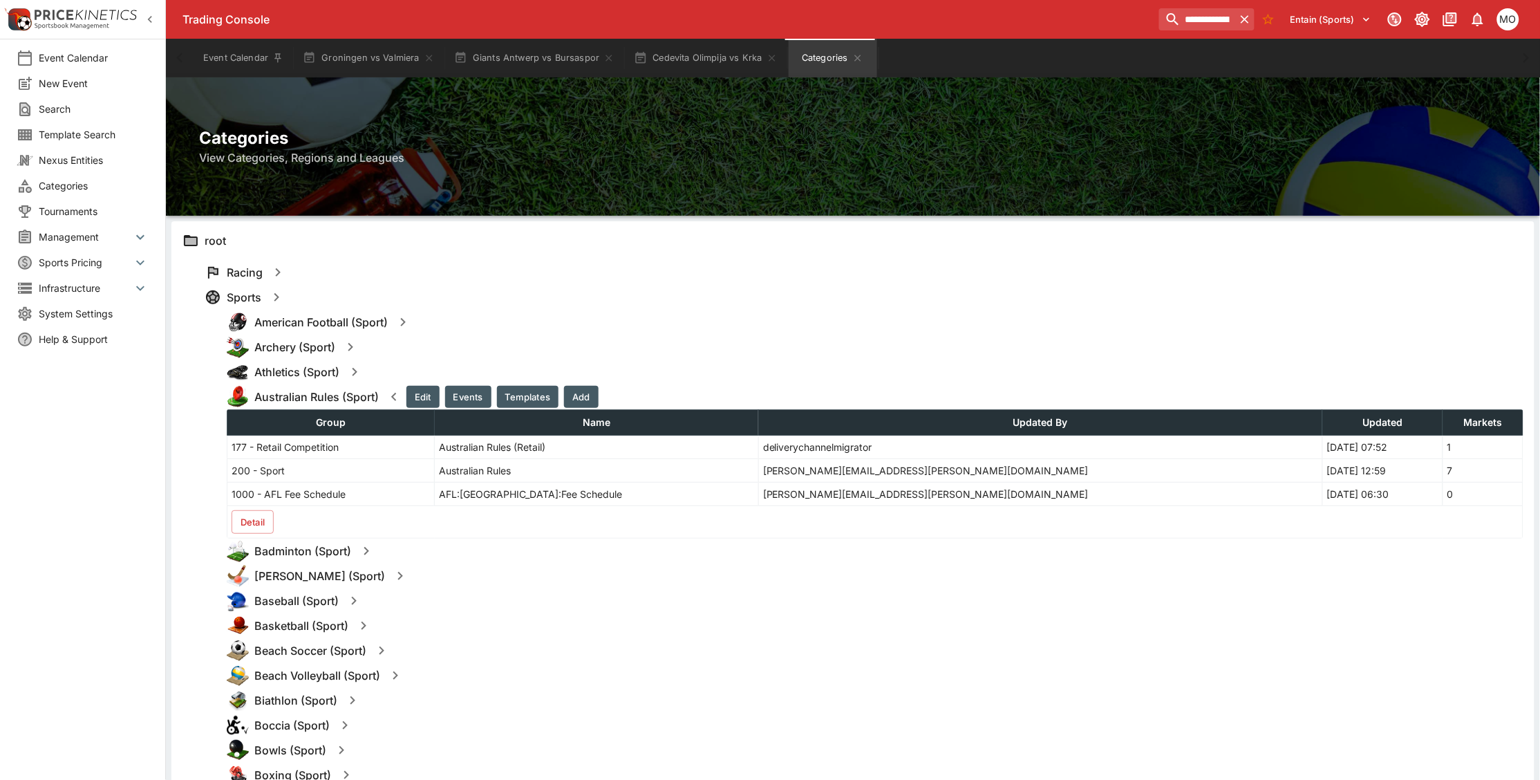
click at [245, 525] on button "Detail" at bounding box center [253, 521] width 42 height 23
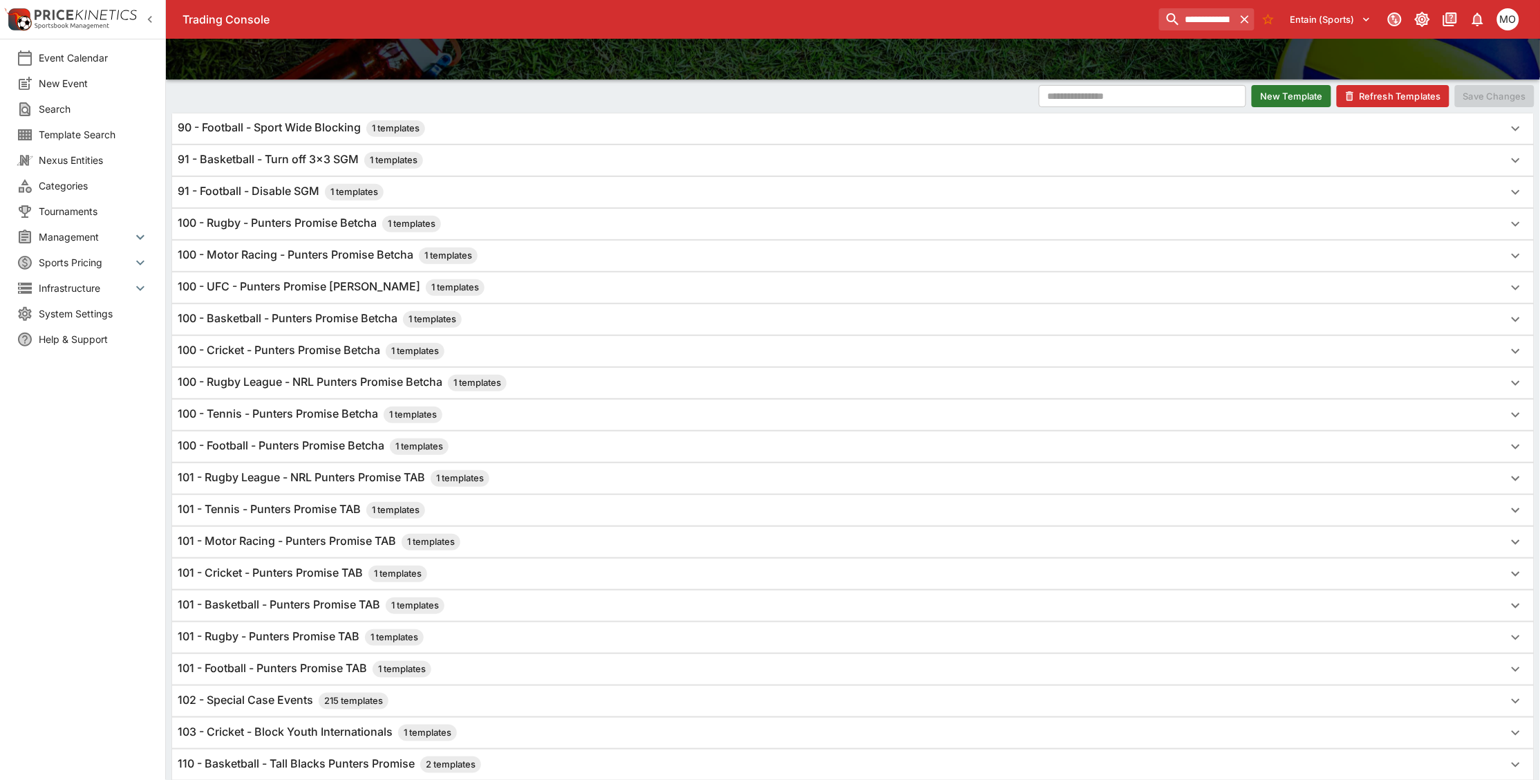
scroll to position [173, 0]
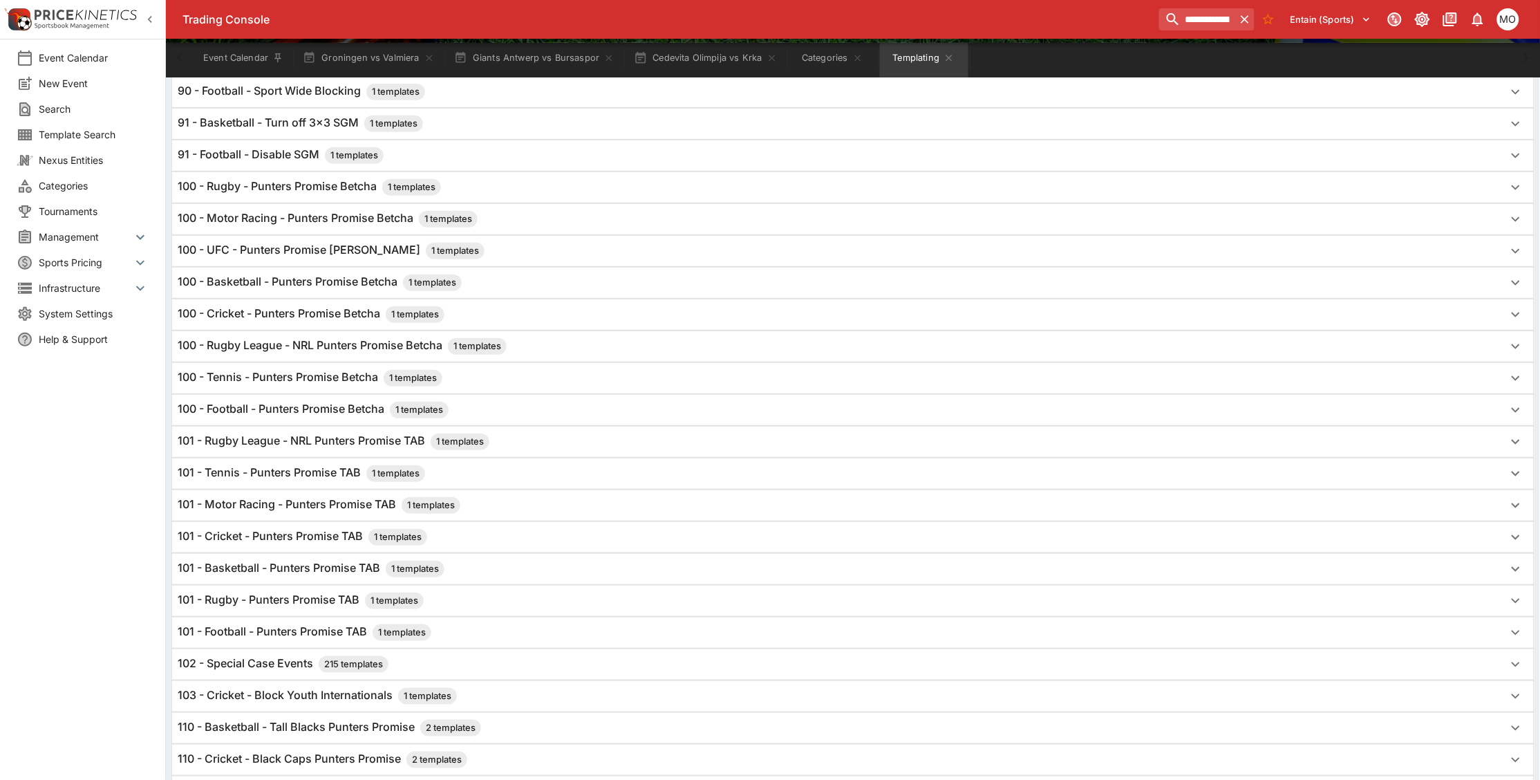
click at [346, 435] on div "101 - Rugby League - NRL Punters Promise TAB 1 templates" at bounding box center [853, 441] width 1362 height 30
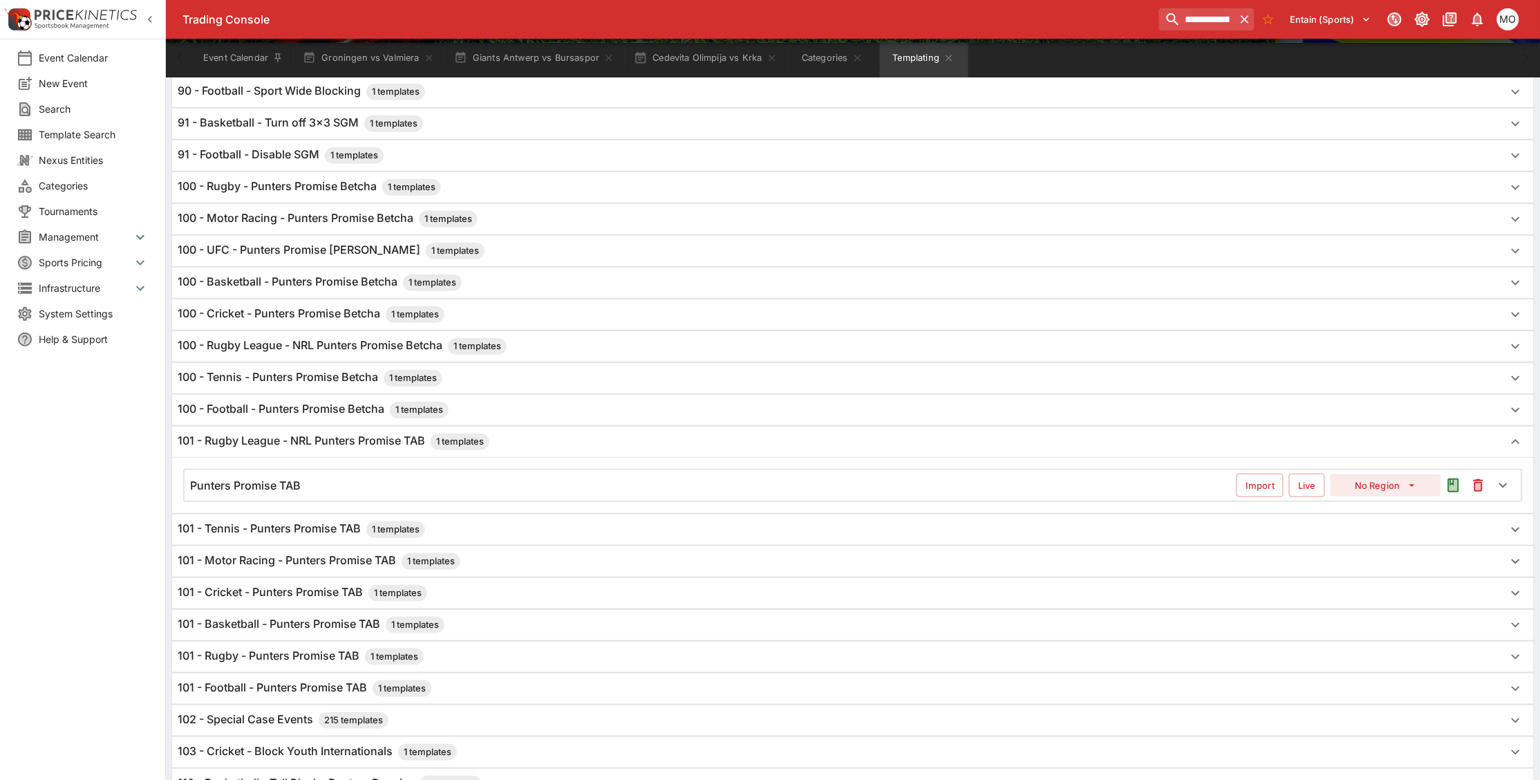
click at [350, 484] on div "Punters Promise TAB" at bounding box center [713, 485] width 1046 height 15
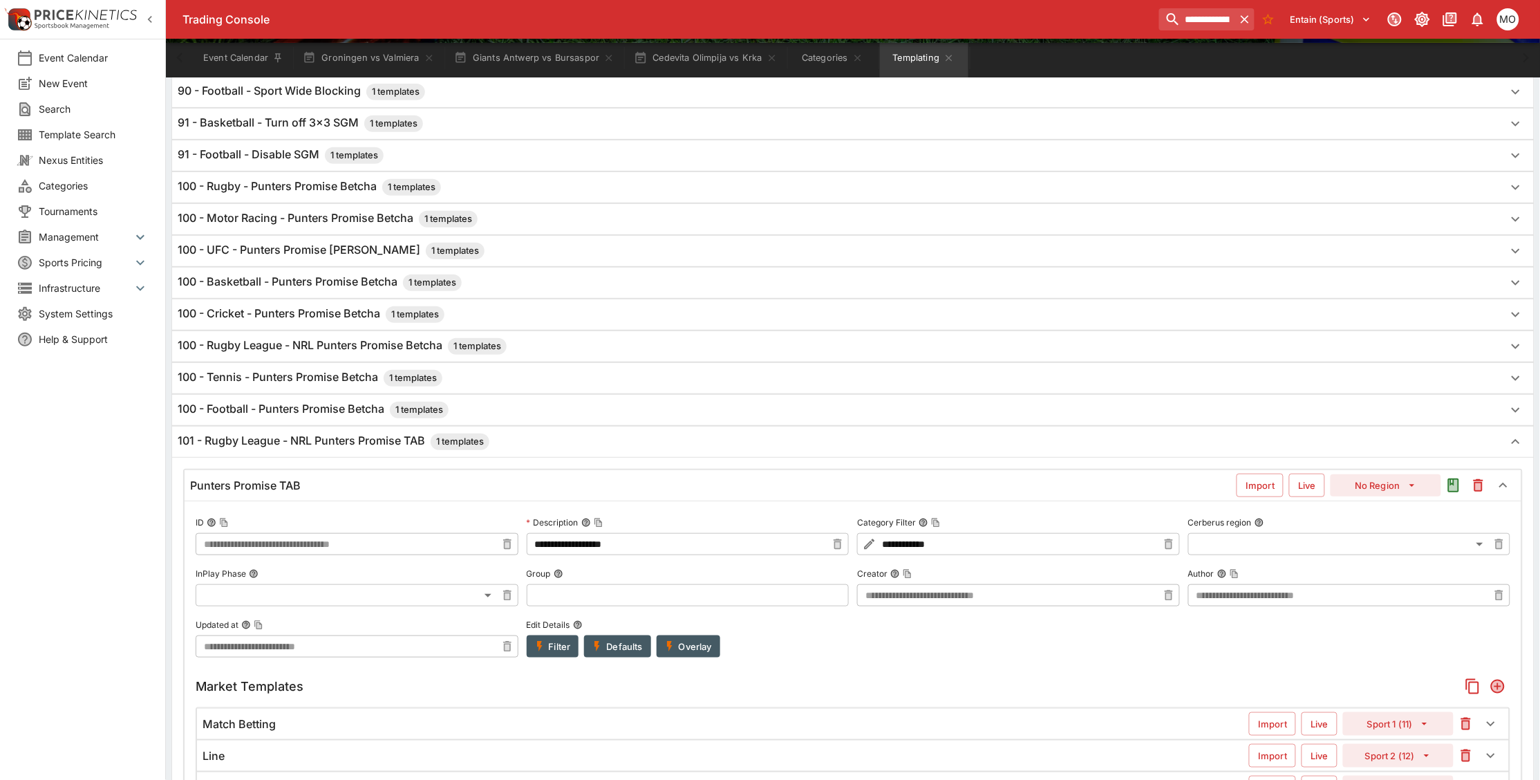
type input "**********"
